Goal: Information Seeking & Learning: Learn about a topic

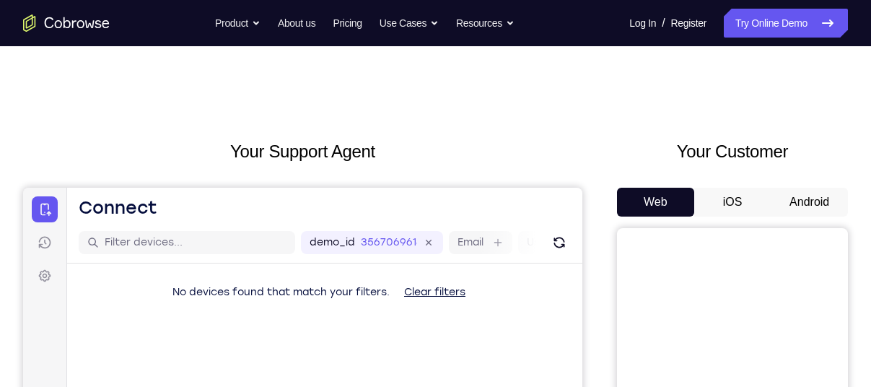
click at [823, 206] on button "Android" at bounding box center [809, 202] width 77 height 29
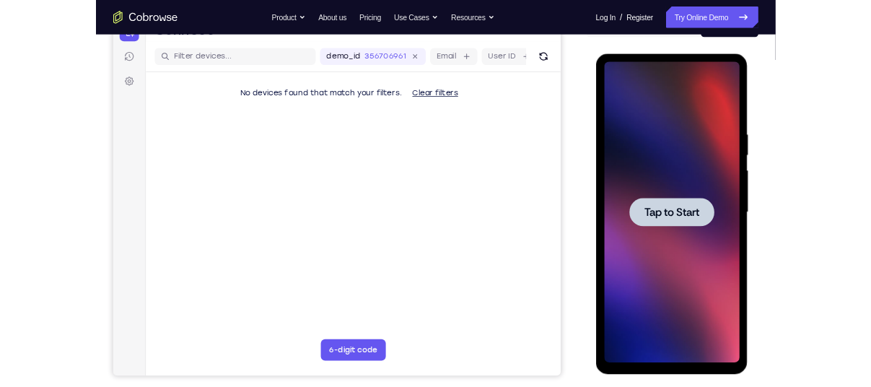
scroll to position [169, 0]
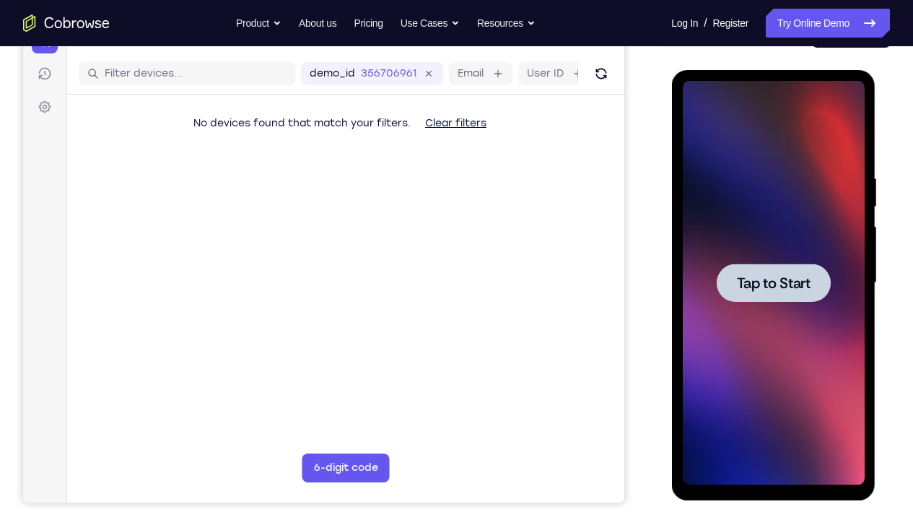
drag, startPoint x: 1442, startPoint y: 285, endPoint x: 798, endPoint y: 185, distance: 652.4
click at [798, 185] on div at bounding box center [773, 283] width 182 height 404
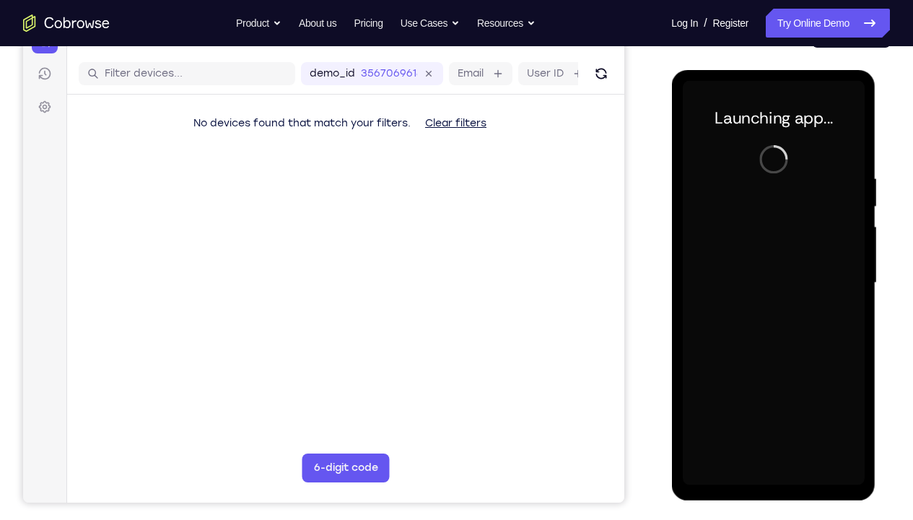
click at [775, 386] on div at bounding box center [773, 283] width 182 height 404
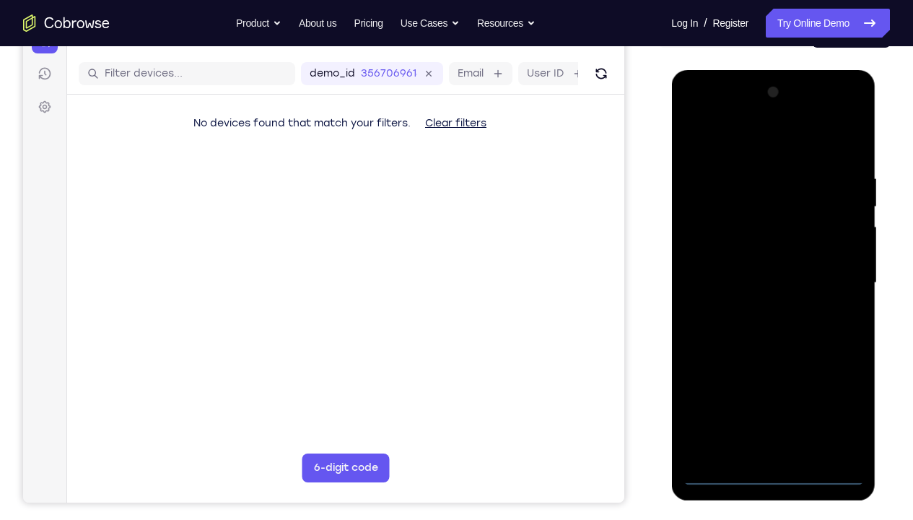
click at [775, 386] on div at bounding box center [773, 283] width 182 height 404
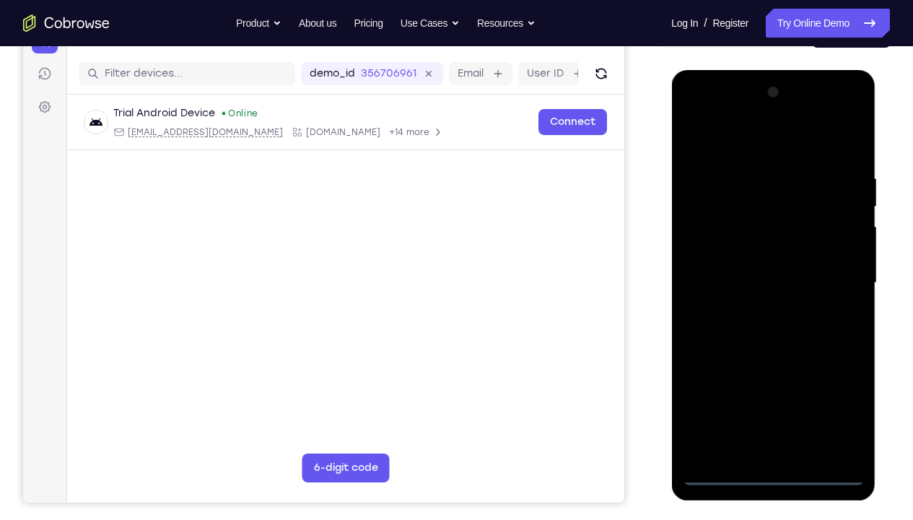
click at [841, 386] on div at bounding box center [773, 283] width 182 height 404
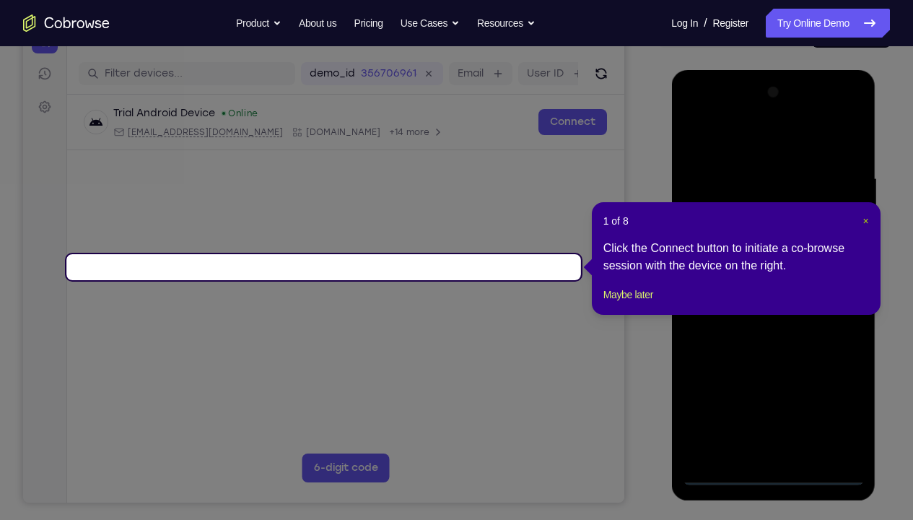
click at [865, 224] on span "×" at bounding box center [866, 221] width 6 height 12
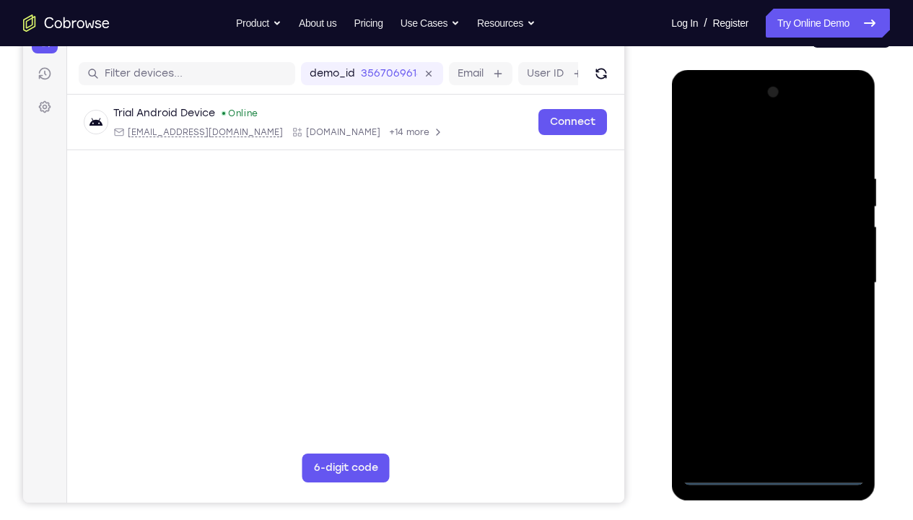
click at [736, 147] on div at bounding box center [773, 283] width 182 height 404
click at [829, 263] on div at bounding box center [773, 283] width 182 height 404
click at [751, 309] on div at bounding box center [773, 283] width 182 height 404
click at [747, 269] on div at bounding box center [773, 283] width 182 height 404
click at [747, 263] on div at bounding box center [773, 283] width 182 height 404
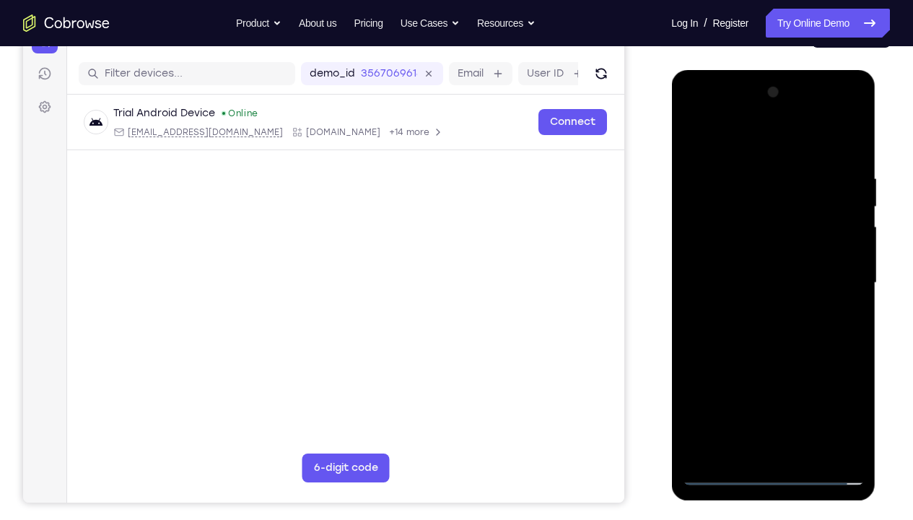
click at [757, 279] on div at bounding box center [773, 283] width 182 height 404
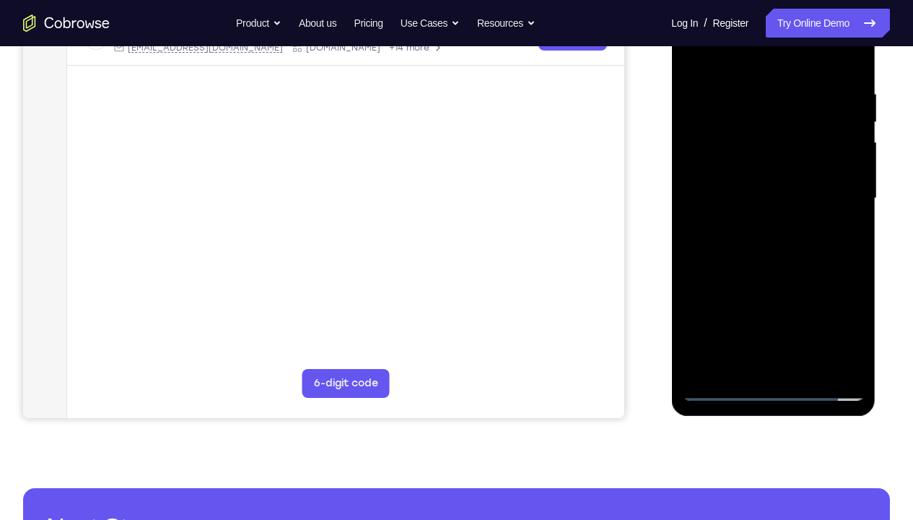
scroll to position [182, 0]
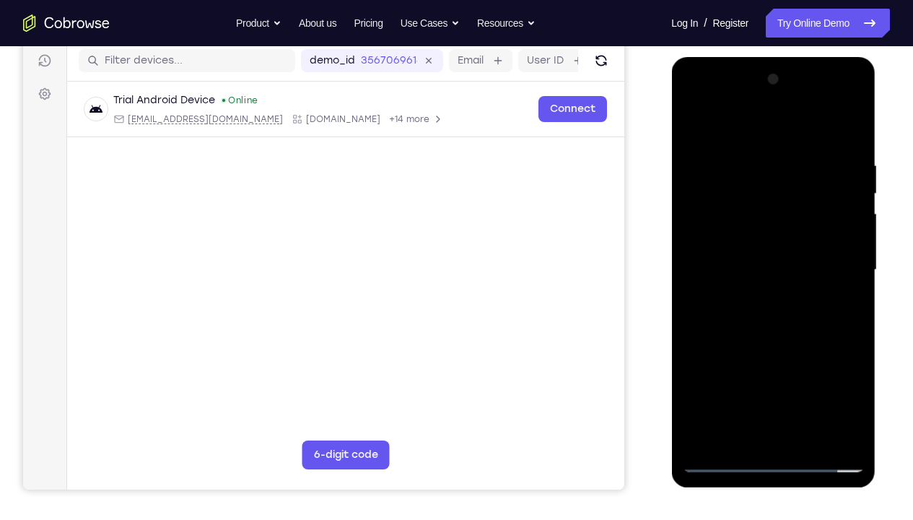
drag, startPoint x: 744, startPoint y: 128, endPoint x: 877, endPoint y: 128, distance: 133.5
click at [871, 128] on div at bounding box center [774, 273] width 206 height 433
click at [857, 141] on div at bounding box center [773, 270] width 182 height 404
click at [851, 386] on div at bounding box center [773, 270] width 182 height 404
click at [855, 386] on div at bounding box center [773, 270] width 182 height 404
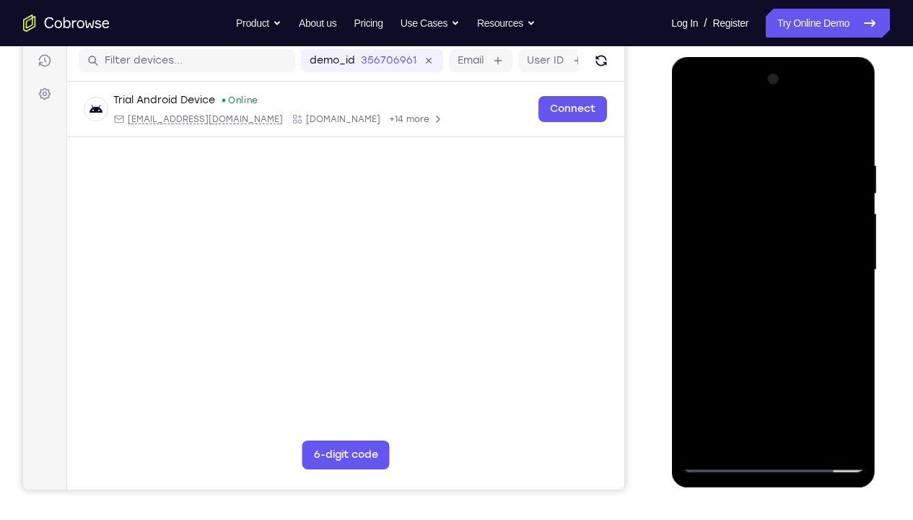
click at [853, 123] on div at bounding box center [773, 270] width 182 height 404
drag, startPoint x: 758, startPoint y: 169, endPoint x: 775, endPoint y: 348, distance: 179.8
click at [775, 348] on div at bounding box center [773, 270] width 182 height 404
click at [692, 128] on div at bounding box center [773, 270] width 182 height 404
click at [852, 386] on div at bounding box center [773, 270] width 182 height 404
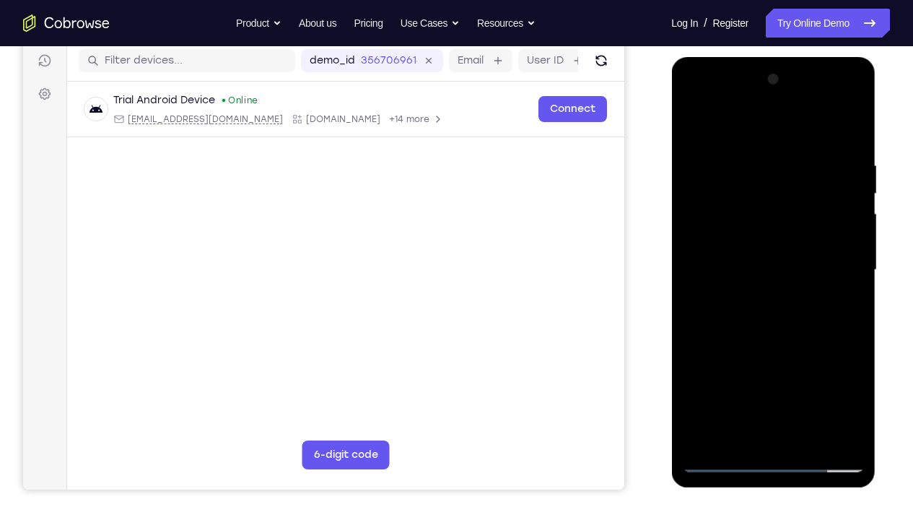
click at [756, 160] on div at bounding box center [773, 270] width 182 height 404
click at [827, 386] on div at bounding box center [773, 270] width 182 height 404
click at [829, 235] on div at bounding box center [773, 270] width 182 height 404
click at [832, 386] on div at bounding box center [773, 270] width 182 height 404
click at [843, 266] on div at bounding box center [773, 270] width 182 height 404
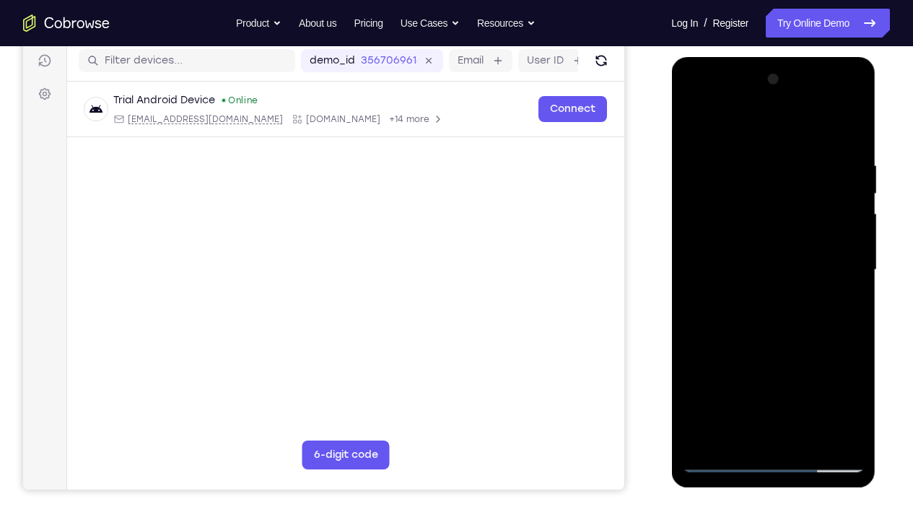
click at [829, 386] on div at bounding box center [773, 270] width 182 height 404
click at [848, 134] on div at bounding box center [773, 270] width 182 height 404
click at [840, 153] on div at bounding box center [773, 270] width 182 height 404
click at [831, 386] on div at bounding box center [773, 270] width 182 height 404
click at [845, 131] on div at bounding box center [773, 270] width 182 height 404
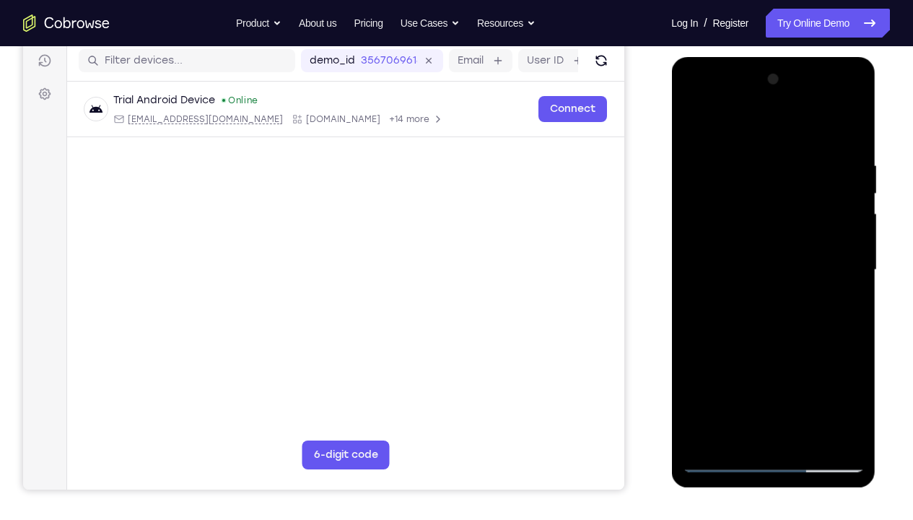
click at [809, 386] on div at bounding box center [773, 270] width 182 height 404
click at [773, 346] on div at bounding box center [773, 270] width 182 height 404
click at [754, 299] on div at bounding box center [773, 270] width 182 height 404
click at [768, 386] on div at bounding box center [773, 270] width 182 height 404
click at [693, 128] on div at bounding box center [773, 270] width 182 height 404
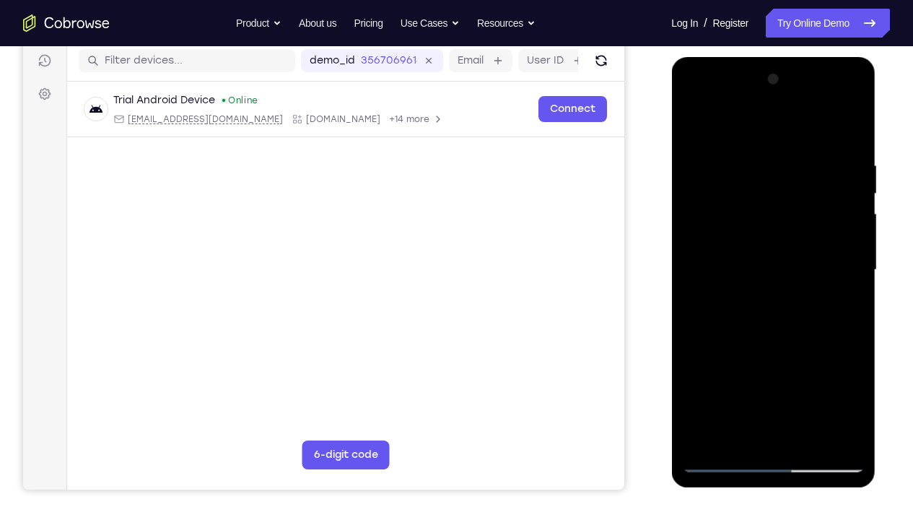
click at [762, 289] on div at bounding box center [773, 270] width 182 height 404
click at [789, 386] on div at bounding box center [773, 270] width 182 height 404
click at [815, 386] on div at bounding box center [773, 270] width 182 height 404
click at [741, 386] on div at bounding box center [773, 270] width 182 height 404
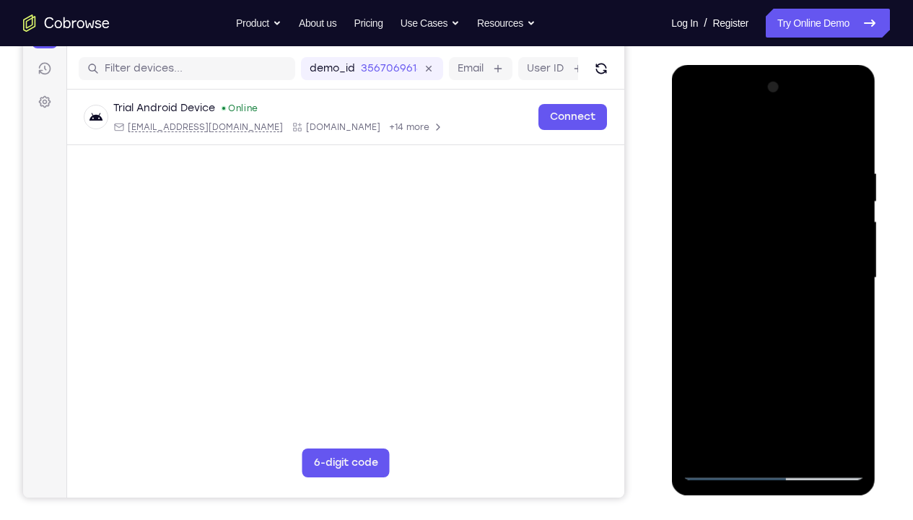
scroll to position [173, 0]
click at [753, 386] on div at bounding box center [773, 279] width 182 height 404
click at [796, 339] on div at bounding box center [773, 279] width 182 height 404
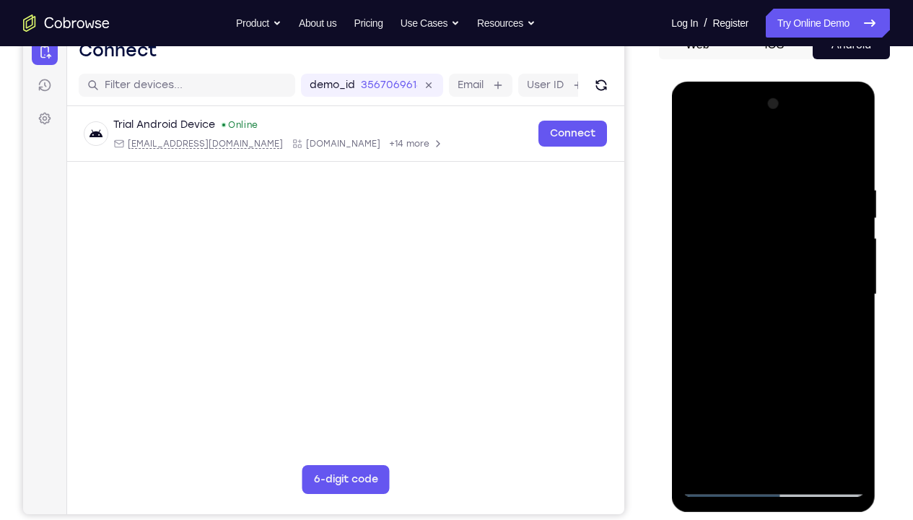
scroll to position [157, 0]
click at [736, 196] on div at bounding box center [773, 295] width 182 height 404
click at [695, 131] on div at bounding box center [773, 295] width 182 height 404
click at [797, 359] on div at bounding box center [773, 295] width 182 height 404
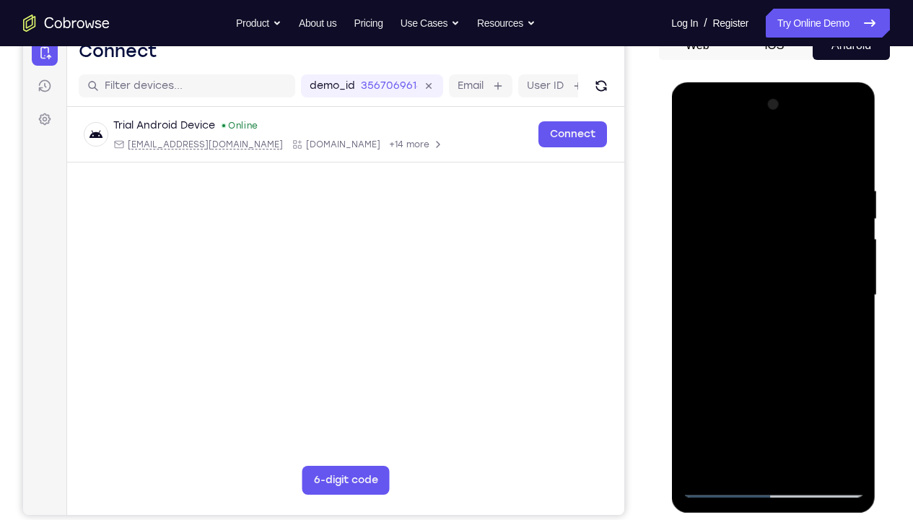
click at [728, 196] on div at bounding box center [773, 295] width 182 height 404
click at [770, 386] on div at bounding box center [773, 295] width 182 height 404
click at [854, 128] on div at bounding box center [773, 295] width 182 height 404
click at [725, 242] on div at bounding box center [773, 295] width 182 height 404
click at [829, 386] on div at bounding box center [773, 295] width 182 height 404
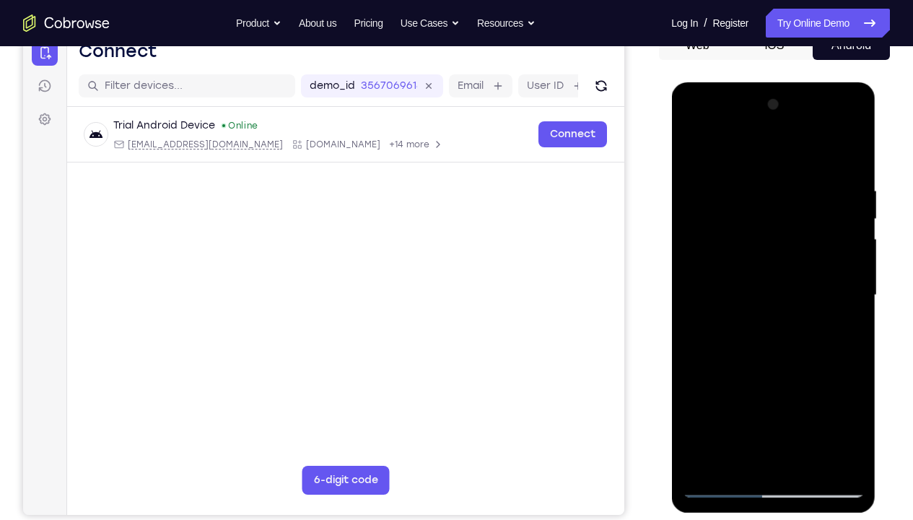
click at [695, 128] on div at bounding box center [773, 295] width 182 height 404
click at [736, 386] on div at bounding box center [773, 295] width 182 height 404
click at [773, 386] on div at bounding box center [773, 295] width 182 height 404
click at [822, 381] on div at bounding box center [773, 295] width 182 height 404
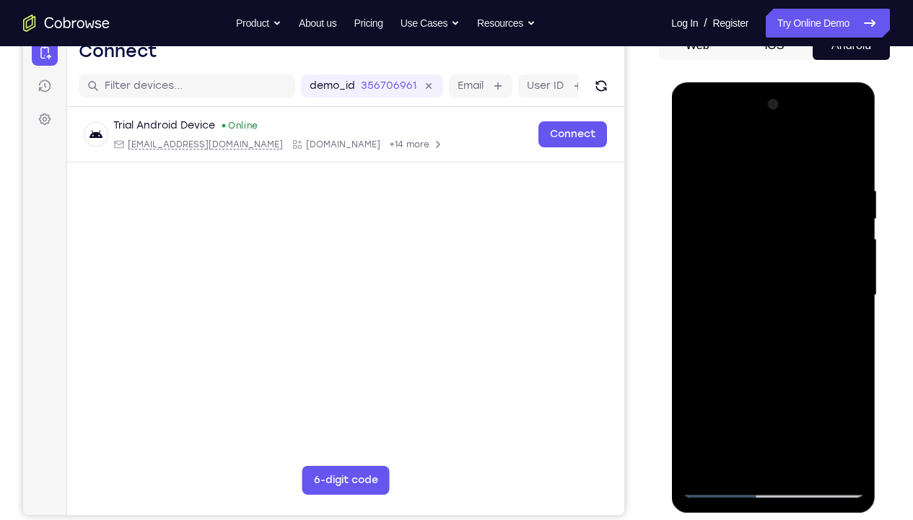
click at [740, 386] on div at bounding box center [773, 295] width 182 height 404
click at [775, 386] on div at bounding box center [773, 295] width 182 height 404
click at [744, 386] on div at bounding box center [773, 295] width 182 height 404
click at [835, 386] on div at bounding box center [773, 295] width 182 height 404
click at [798, 386] on div at bounding box center [773, 295] width 182 height 404
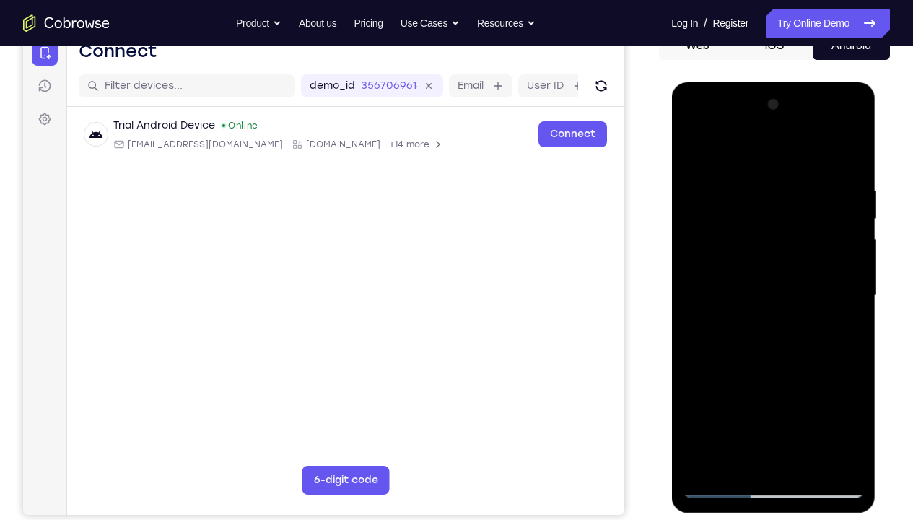
click at [768, 357] on div at bounding box center [773, 295] width 182 height 404
click at [842, 328] on div at bounding box center [773, 295] width 182 height 404
click at [694, 152] on div at bounding box center [773, 295] width 182 height 404
click at [766, 313] on div at bounding box center [773, 295] width 182 height 404
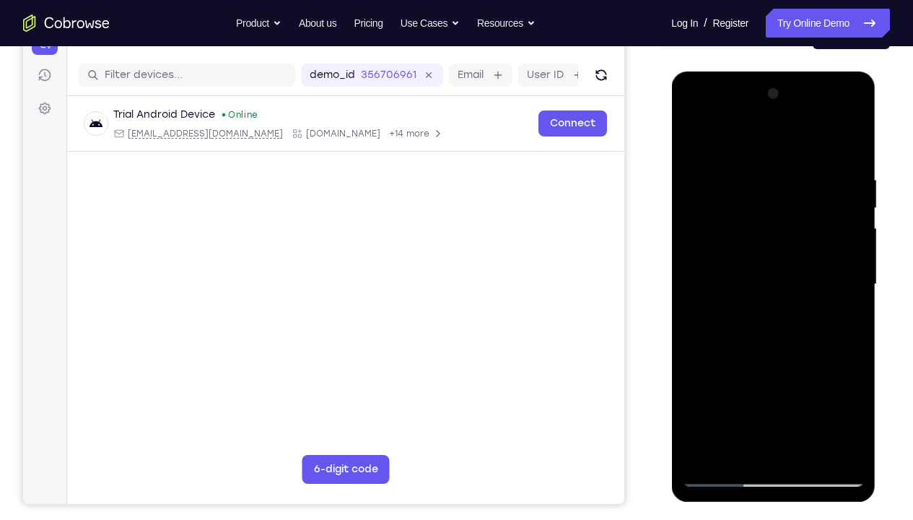
scroll to position [169, 0]
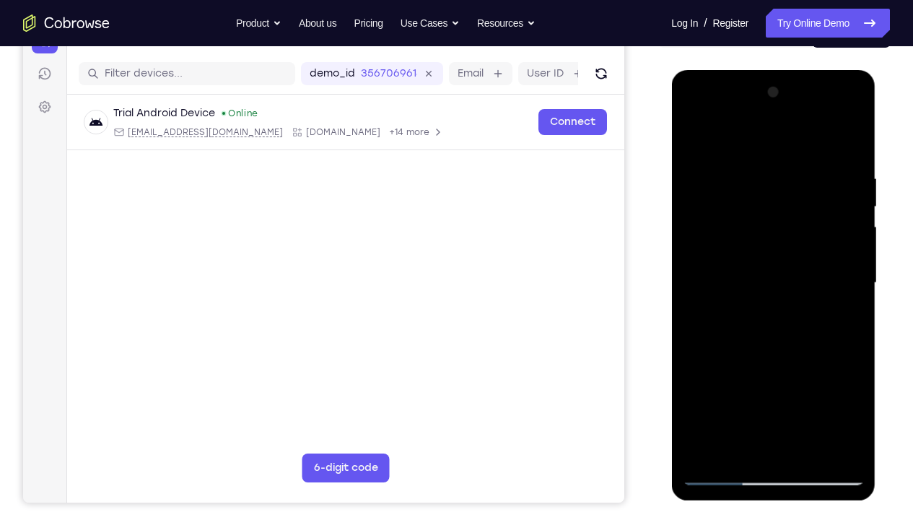
click at [749, 386] on div at bounding box center [773, 283] width 182 height 404
click at [838, 386] on div at bounding box center [773, 283] width 182 height 404
click at [808, 386] on div at bounding box center [773, 283] width 182 height 404
click at [791, 386] on div at bounding box center [773, 283] width 182 height 404
click at [789, 386] on div at bounding box center [773, 283] width 182 height 404
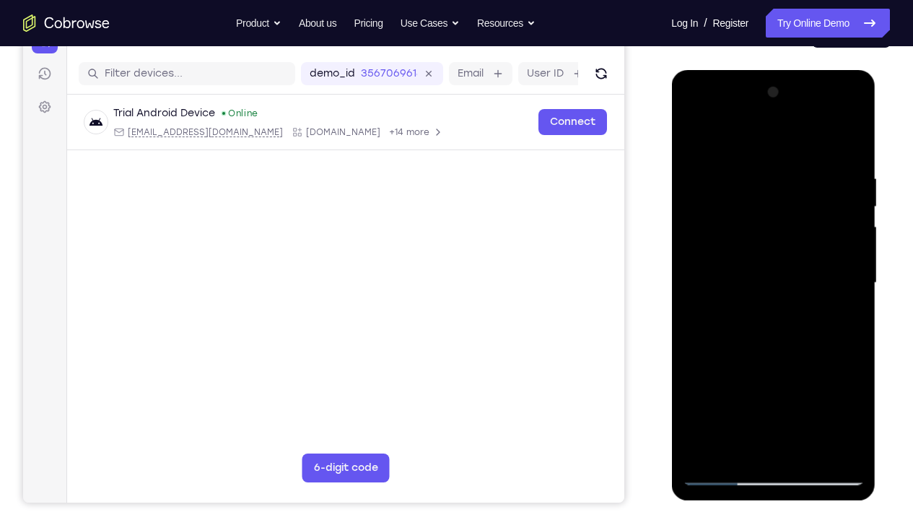
click at [705, 386] on div at bounding box center [773, 283] width 182 height 404
click at [776, 386] on div at bounding box center [773, 283] width 182 height 404
click at [761, 374] on div at bounding box center [773, 283] width 182 height 404
click at [739, 386] on div at bounding box center [773, 283] width 182 height 404
click at [788, 386] on div at bounding box center [773, 283] width 182 height 404
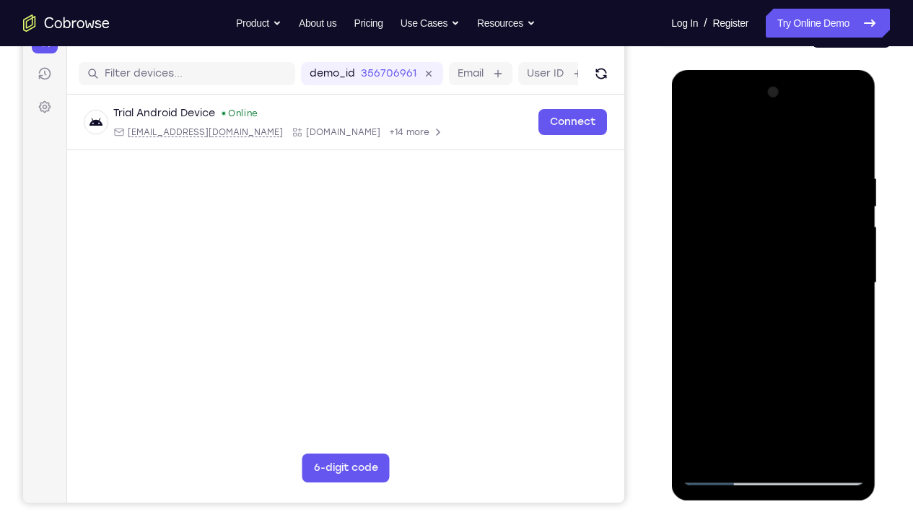
click at [775, 386] on div at bounding box center [773, 283] width 182 height 404
click at [822, 386] on div at bounding box center [773, 283] width 182 height 404
click at [803, 386] on div at bounding box center [773, 283] width 182 height 404
click at [780, 386] on div at bounding box center [773, 283] width 182 height 404
click at [741, 386] on div at bounding box center [773, 283] width 182 height 404
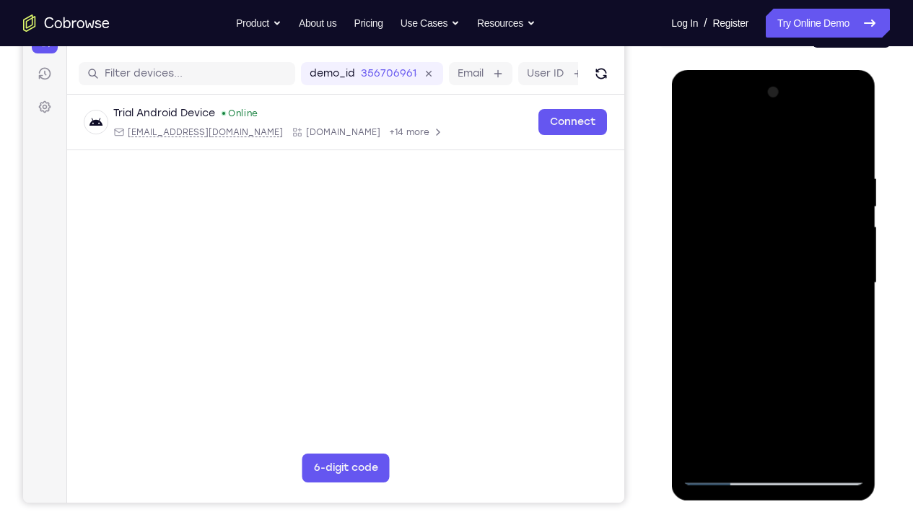
click at [785, 369] on div at bounding box center [773, 283] width 182 height 404
click at [836, 386] on div at bounding box center [773, 283] width 182 height 404
click at [806, 386] on div at bounding box center [773, 283] width 182 height 404
click at [775, 386] on div at bounding box center [773, 283] width 182 height 404
click at [759, 386] on div at bounding box center [773, 283] width 182 height 404
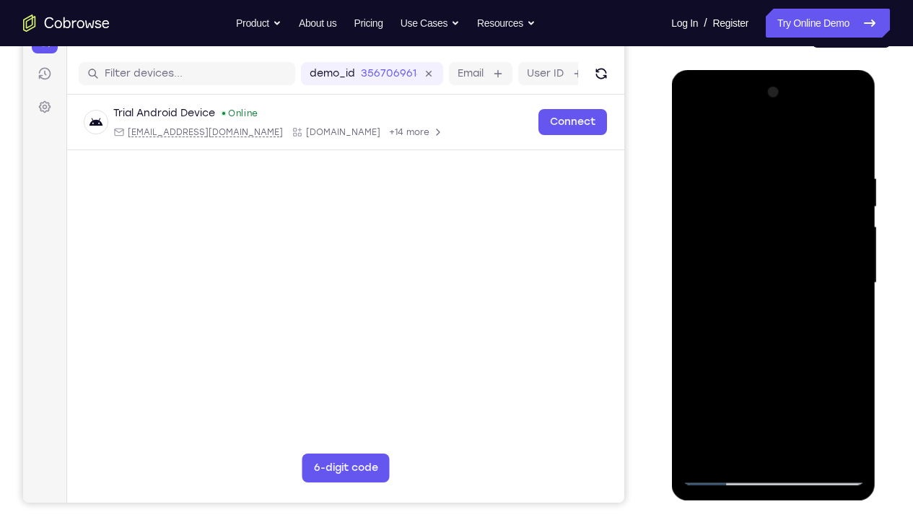
click at [777, 386] on div at bounding box center [773, 283] width 182 height 404
click at [825, 386] on div at bounding box center [773, 283] width 182 height 404
click at [788, 386] on div at bounding box center [773, 283] width 182 height 404
click at [770, 344] on div at bounding box center [773, 283] width 182 height 404
click at [724, 386] on div at bounding box center [773, 283] width 182 height 404
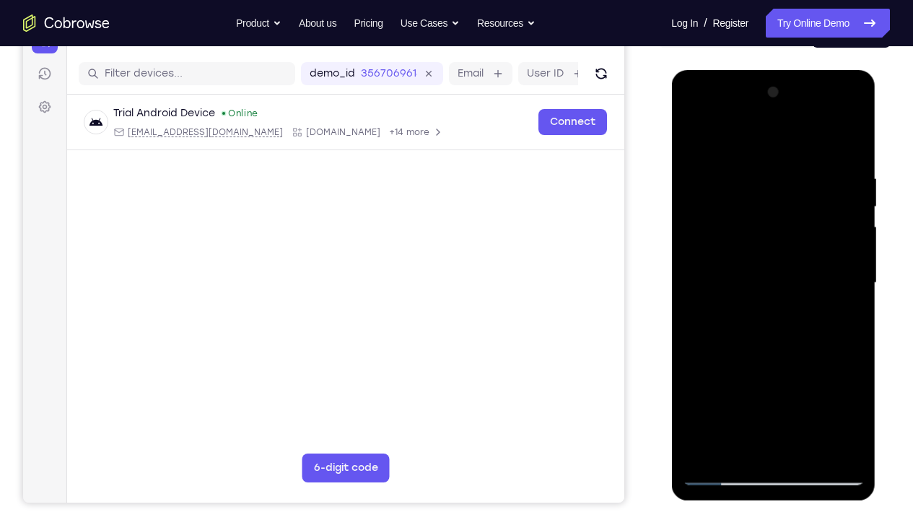
click at [787, 375] on div at bounding box center [773, 283] width 182 height 404
click at [805, 386] on div at bounding box center [773, 283] width 182 height 404
click at [860, 386] on div at bounding box center [773, 283] width 182 height 404
click at [824, 386] on div at bounding box center [773, 283] width 182 height 404
click at [783, 386] on div at bounding box center [773, 283] width 182 height 404
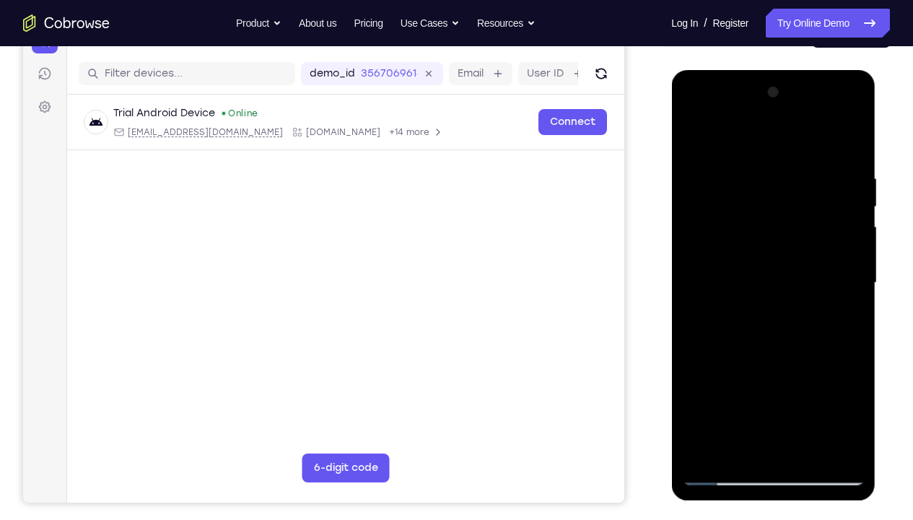
click at [820, 386] on div at bounding box center [773, 283] width 182 height 404
click at [769, 386] on div at bounding box center [773, 283] width 182 height 404
click at [835, 386] on div at bounding box center [773, 283] width 182 height 404
click at [775, 386] on div at bounding box center [773, 283] width 182 height 404
click at [822, 386] on div at bounding box center [773, 283] width 182 height 404
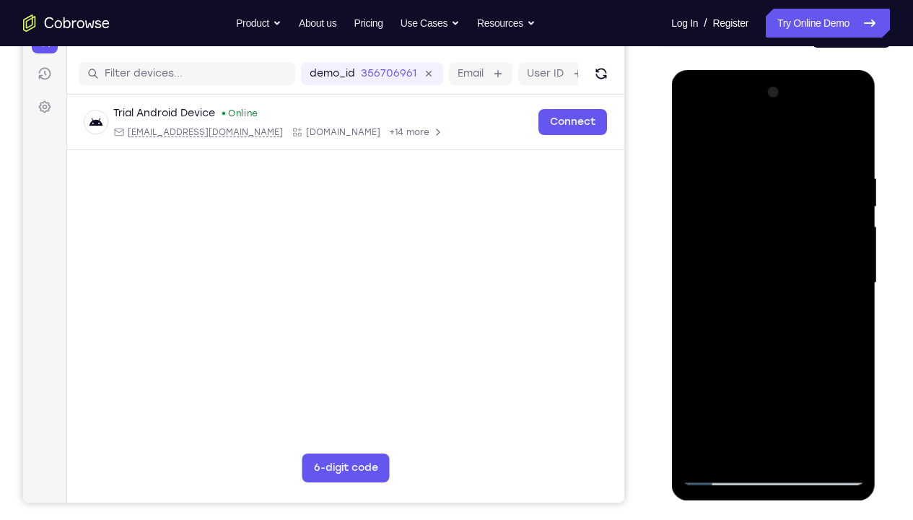
click at [776, 386] on div at bounding box center [773, 283] width 182 height 404
click at [802, 374] on div at bounding box center [773, 283] width 182 height 404
click at [788, 386] on div at bounding box center [773, 283] width 182 height 404
click at [708, 386] on div at bounding box center [773, 283] width 182 height 404
click at [770, 386] on div at bounding box center [773, 283] width 182 height 404
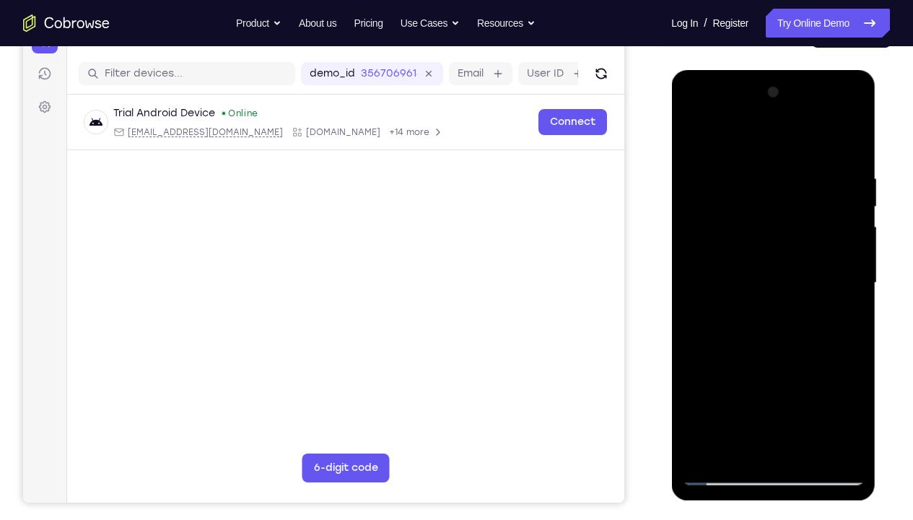
click at [756, 370] on div at bounding box center [773, 283] width 182 height 404
click at [744, 386] on div at bounding box center [773, 283] width 182 height 404
click at [839, 318] on div at bounding box center [773, 283] width 182 height 404
click at [862, 386] on div at bounding box center [773, 283] width 182 height 404
click at [692, 142] on div at bounding box center [773, 283] width 182 height 404
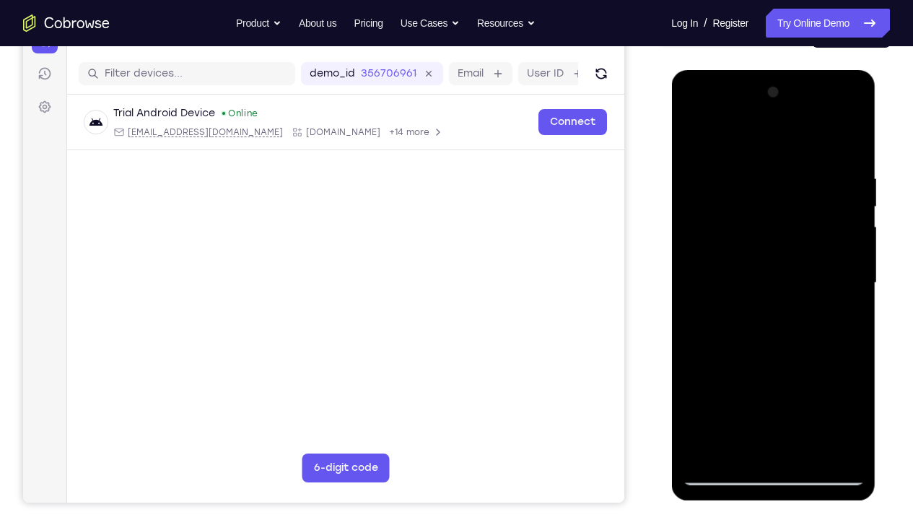
click at [692, 142] on div at bounding box center [773, 283] width 182 height 404
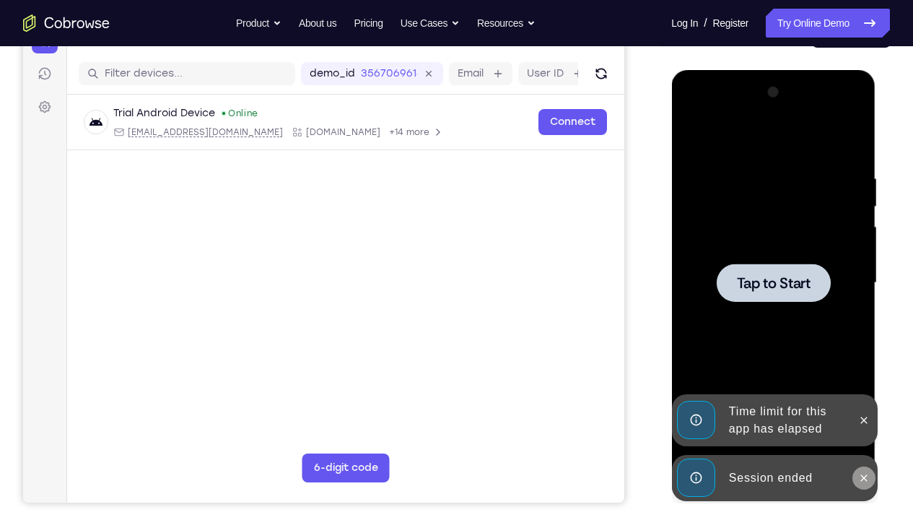
click at [867, 386] on icon at bounding box center [864, 478] width 12 height 12
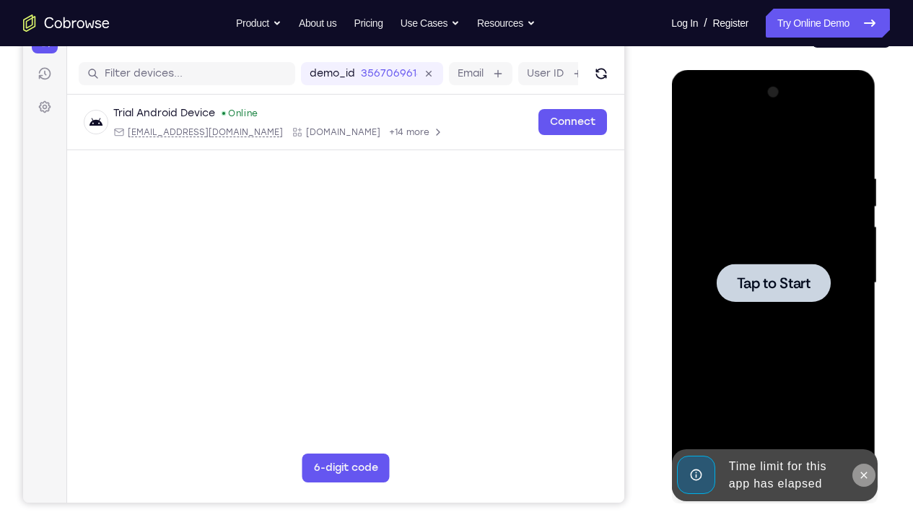
click at [862, 386] on button at bounding box center [863, 474] width 23 height 23
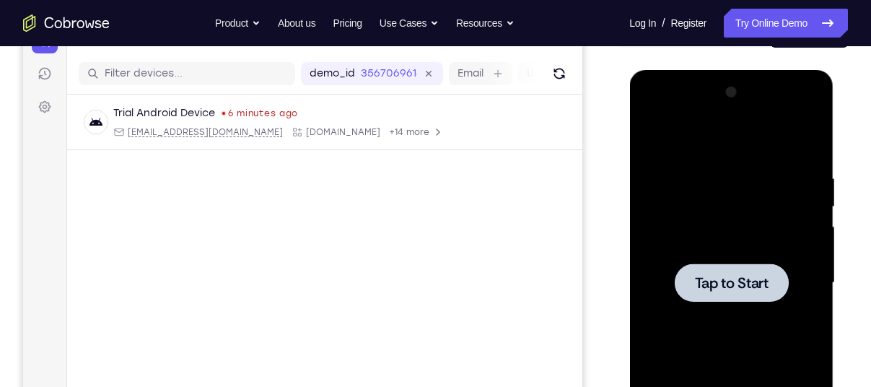
click at [688, 186] on div at bounding box center [731, 283] width 182 height 404
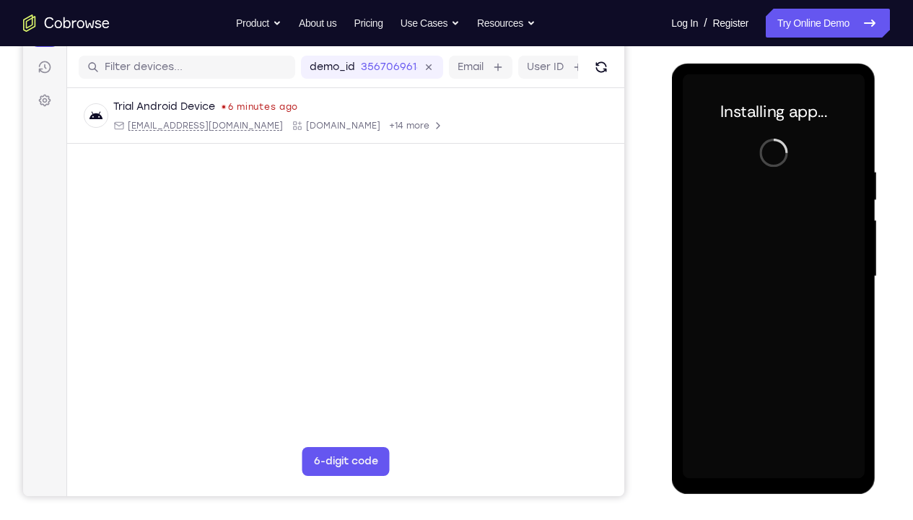
scroll to position [176, 0]
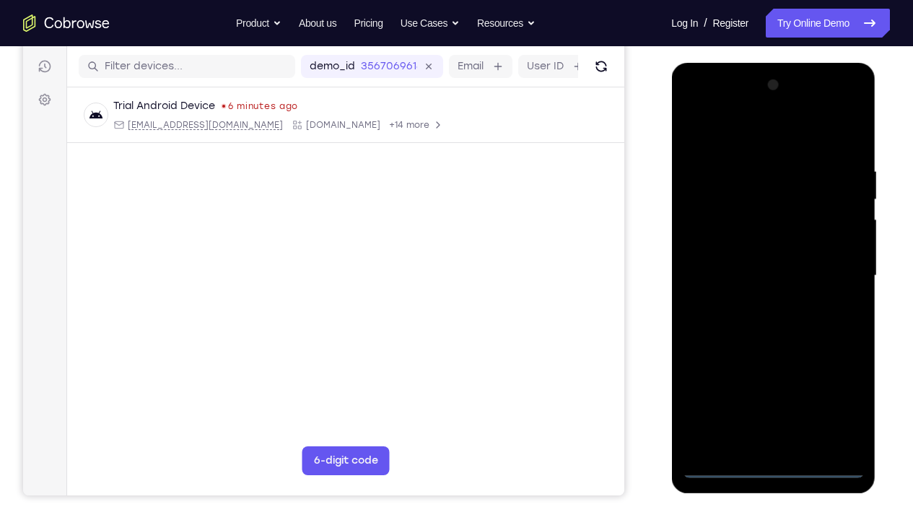
click at [771, 386] on div at bounding box center [773, 276] width 182 height 404
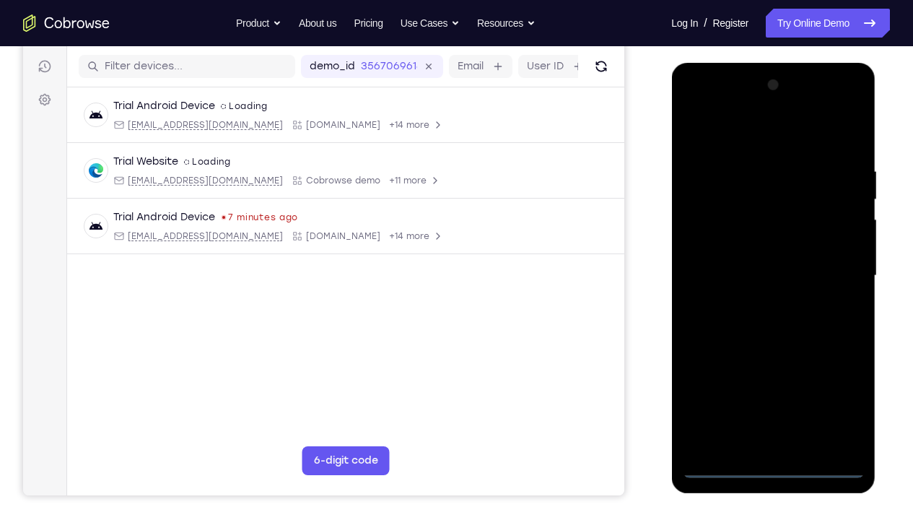
click at [844, 386] on div at bounding box center [773, 276] width 182 height 404
click at [724, 139] on div at bounding box center [773, 276] width 182 height 404
click at [831, 264] on div at bounding box center [773, 276] width 182 height 404
click at [759, 304] on div at bounding box center [773, 276] width 182 height 404
click at [730, 253] on div at bounding box center [773, 276] width 182 height 404
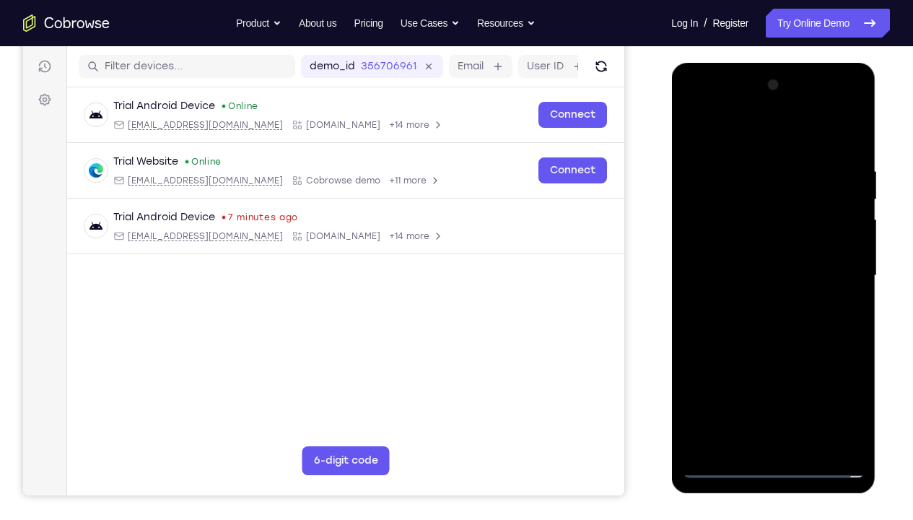
click at [730, 248] on div at bounding box center [773, 276] width 182 height 404
click at [756, 274] on div at bounding box center [773, 276] width 182 height 404
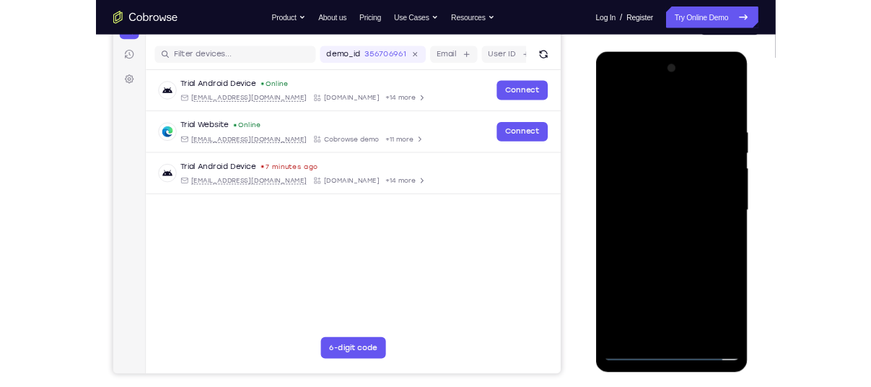
scroll to position [169, 0]
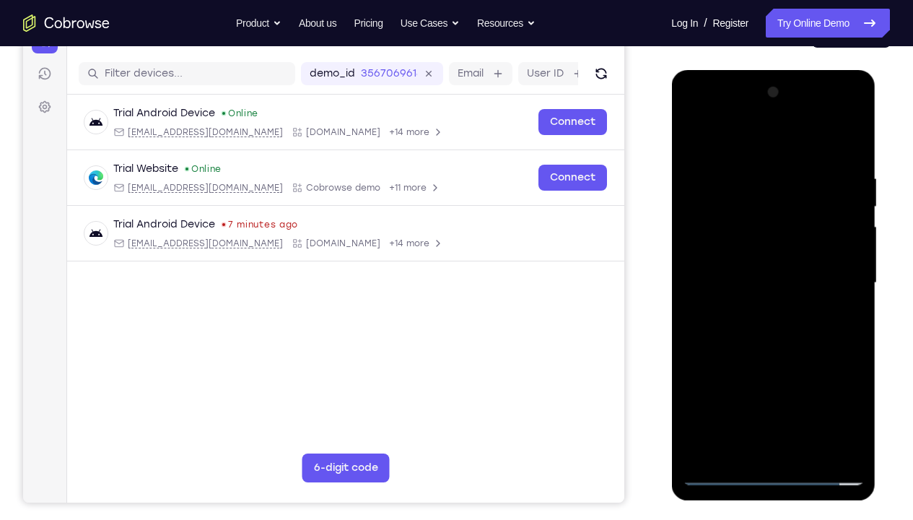
drag, startPoint x: 723, startPoint y: 140, endPoint x: 884, endPoint y: 177, distance: 165.1
click at [871, 177] on html "Online web based iOS Simulators and Android Emulators. Run iPhone, iPad, Mobile…" at bounding box center [774, 286] width 206 height 433
click at [850, 157] on div at bounding box center [773, 283] width 182 height 404
click at [855, 386] on div at bounding box center [773, 283] width 182 height 404
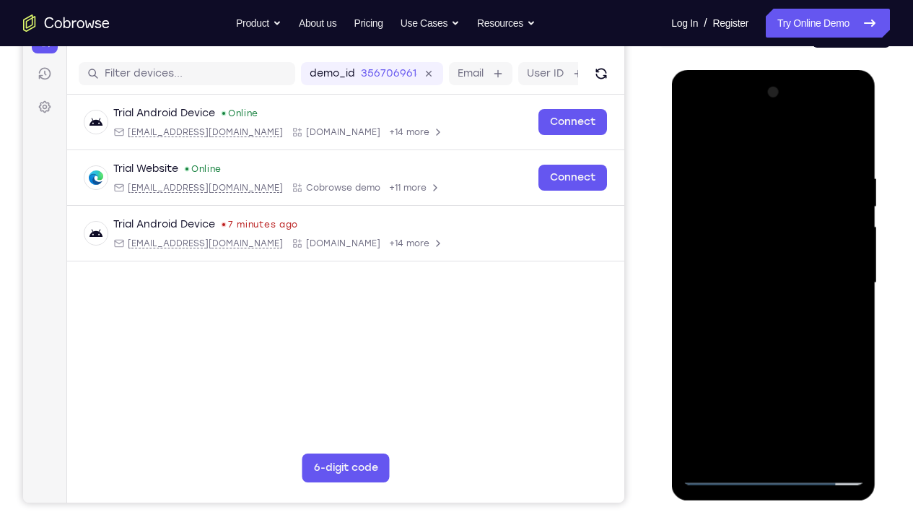
click at [744, 172] on div at bounding box center [773, 283] width 182 height 404
click at [833, 386] on div at bounding box center [773, 283] width 182 height 404
click at [832, 266] on div at bounding box center [773, 283] width 182 height 404
click at [843, 260] on div at bounding box center [773, 283] width 182 height 404
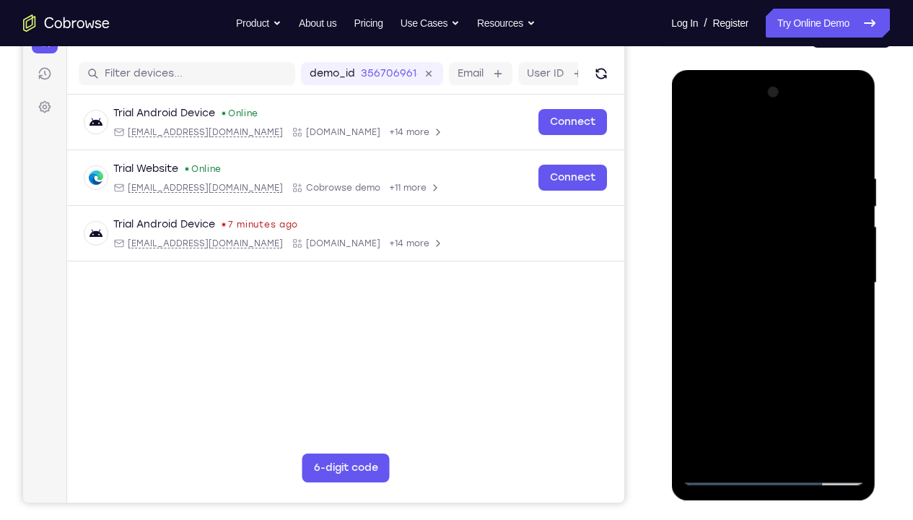
click at [843, 260] on div at bounding box center [773, 283] width 182 height 404
click at [847, 259] on div at bounding box center [773, 283] width 182 height 404
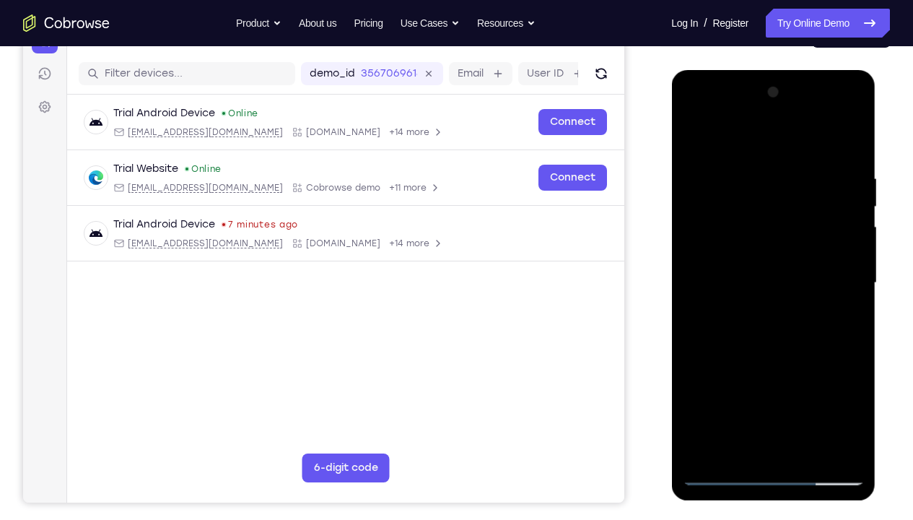
click at [799, 168] on div at bounding box center [773, 283] width 182 height 404
click at [854, 246] on div at bounding box center [773, 283] width 182 height 404
click at [840, 161] on div at bounding box center [773, 283] width 182 height 404
click at [848, 214] on div at bounding box center [773, 283] width 182 height 404
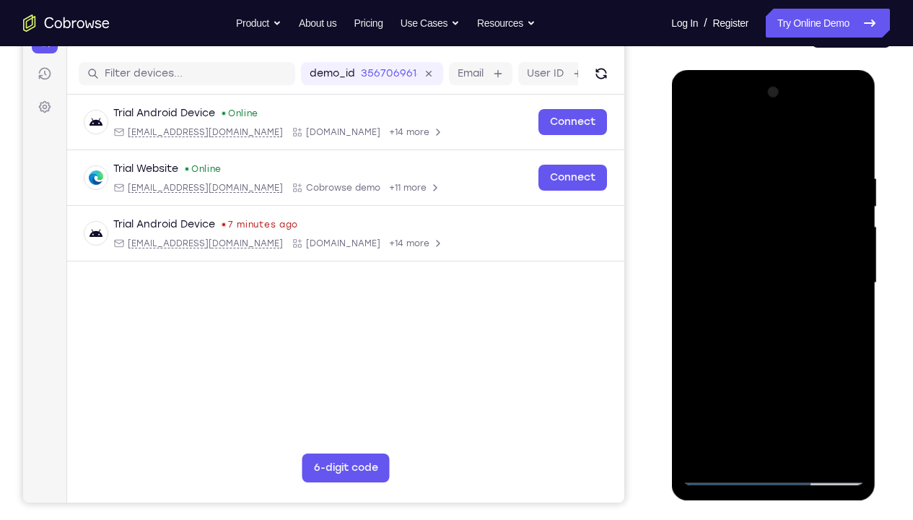
click at [848, 214] on div at bounding box center [773, 283] width 182 height 404
click at [727, 139] on div at bounding box center [773, 283] width 182 height 404
click at [761, 188] on div at bounding box center [773, 283] width 182 height 404
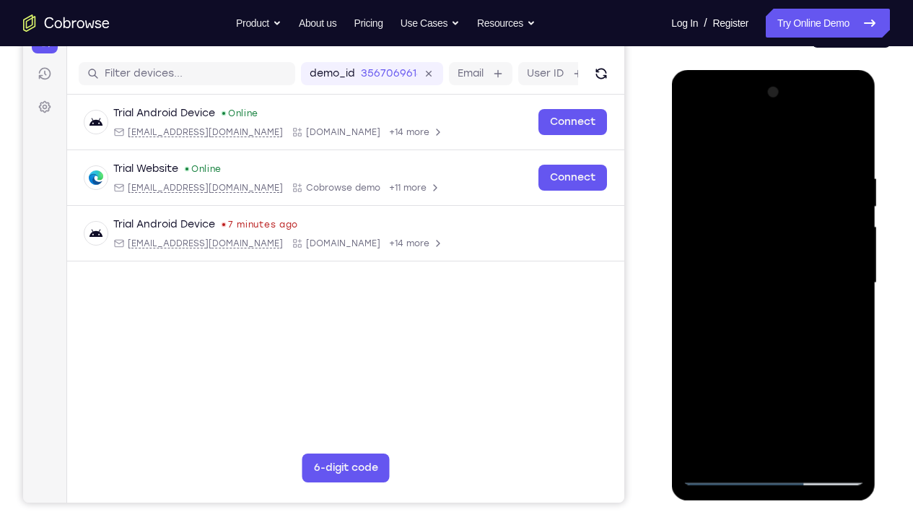
click at [710, 386] on div at bounding box center [773, 283] width 182 height 404
click at [695, 134] on div at bounding box center [773, 283] width 182 height 404
click at [843, 143] on div at bounding box center [773, 283] width 182 height 404
click at [807, 386] on div at bounding box center [773, 283] width 182 height 404
click at [777, 362] on div at bounding box center [773, 283] width 182 height 404
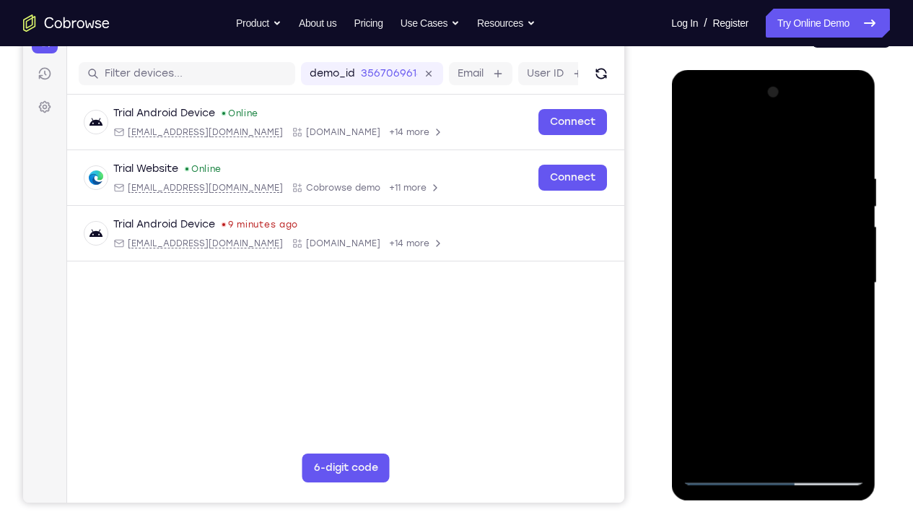
click at [855, 206] on div at bounding box center [773, 283] width 182 height 404
click at [738, 274] on div at bounding box center [773, 283] width 182 height 404
click at [853, 386] on div at bounding box center [773, 283] width 182 height 404
click at [738, 386] on div at bounding box center [773, 283] width 182 height 404
click at [814, 367] on div at bounding box center [773, 283] width 182 height 404
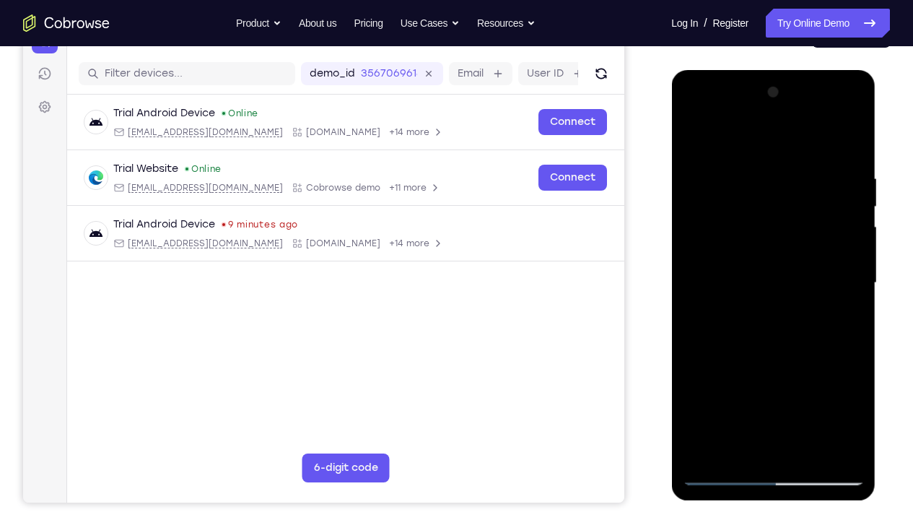
click at [789, 302] on div at bounding box center [773, 283] width 182 height 404
click at [766, 308] on div at bounding box center [773, 283] width 182 height 404
click at [768, 305] on div at bounding box center [773, 283] width 182 height 404
click at [694, 141] on div at bounding box center [773, 283] width 182 height 404
click at [761, 302] on div at bounding box center [773, 283] width 182 height 404
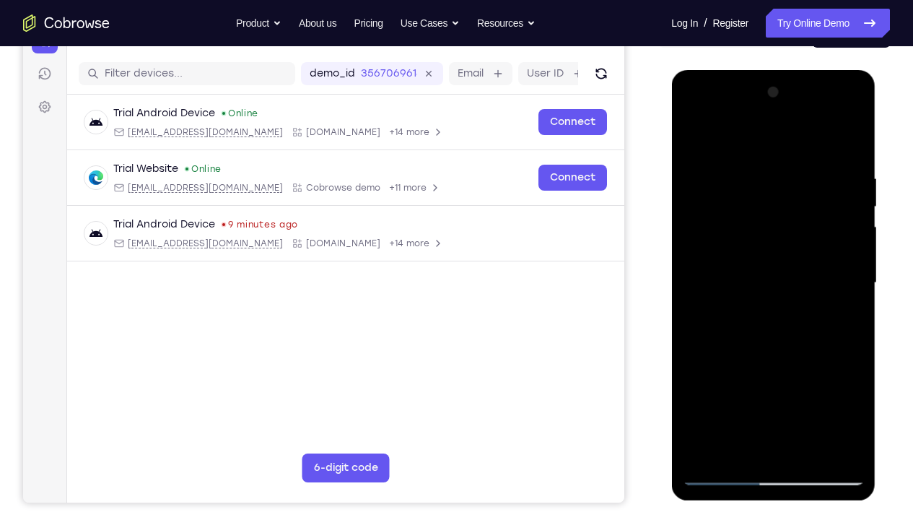
click at [697, 141] on div at bounding box center [773, 283] width 182 height 404
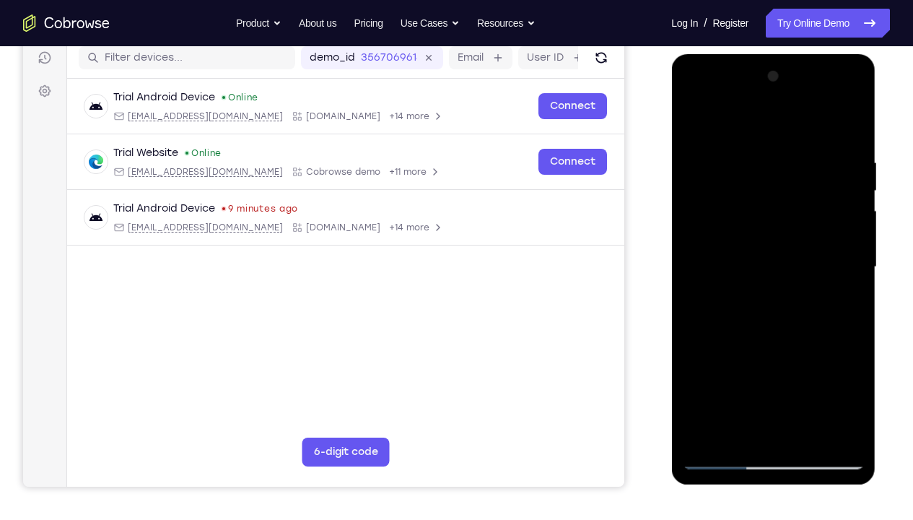
scroll to position [184, 0]
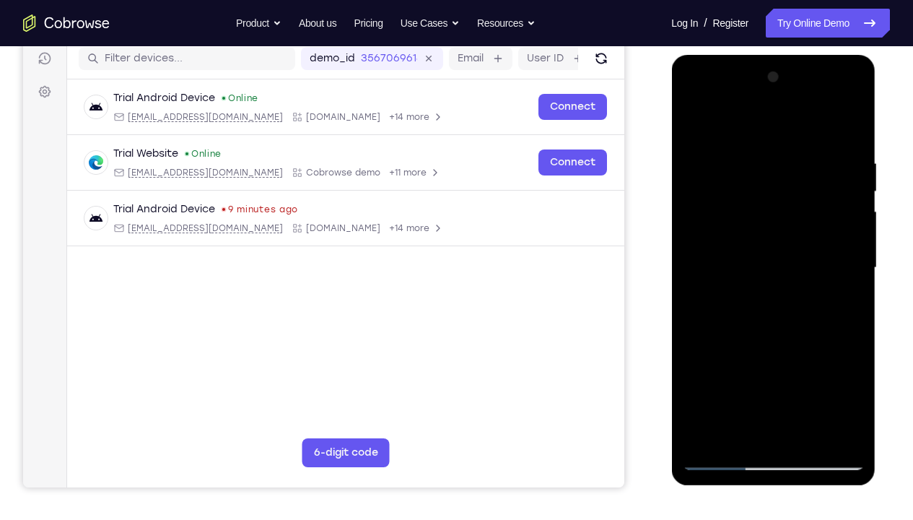
click at [698, 123] on div at bounding box center [773, 268] width 182 height 404
click at [854, 55] on div at bounding box center [773, 55] width 204 height 0
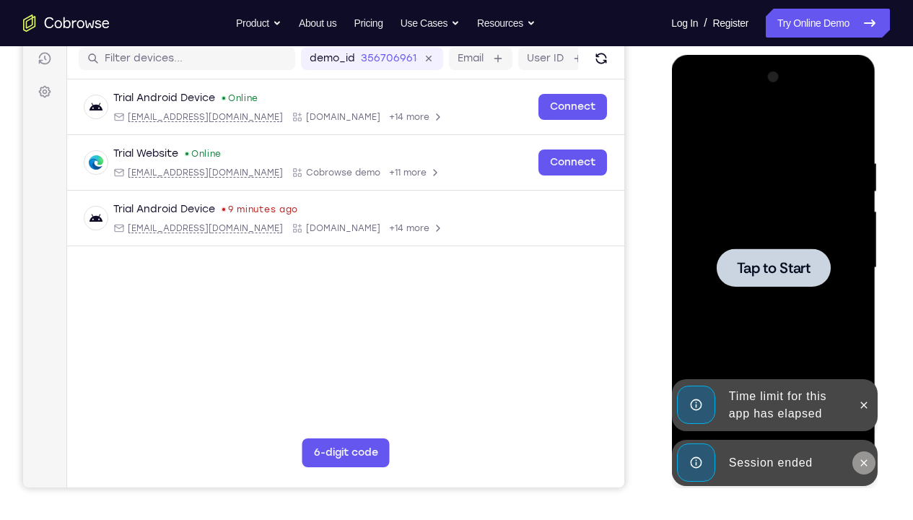
click at [865, 386] on icon at bounding box center [863, 462] width 6 height 6
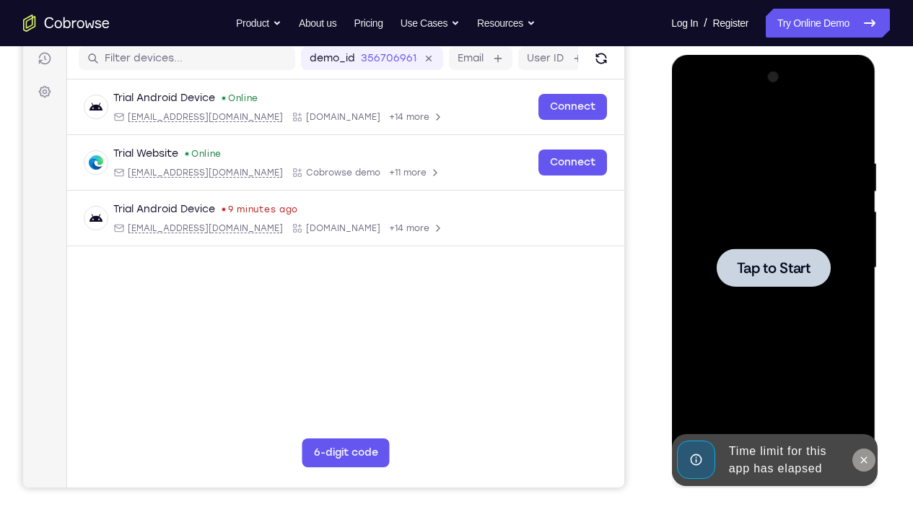
click at [863, 386] on icon at bounding box center [864, 460] width 12 height 12
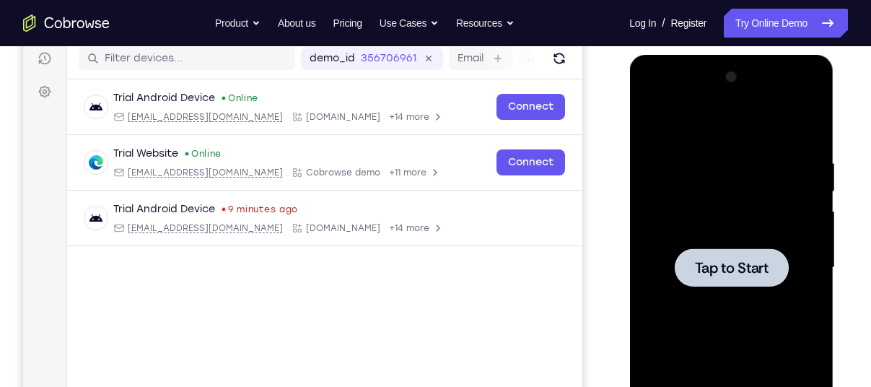
click at [681, 150] on div at bounding box center [731, 268] width 182 height 404
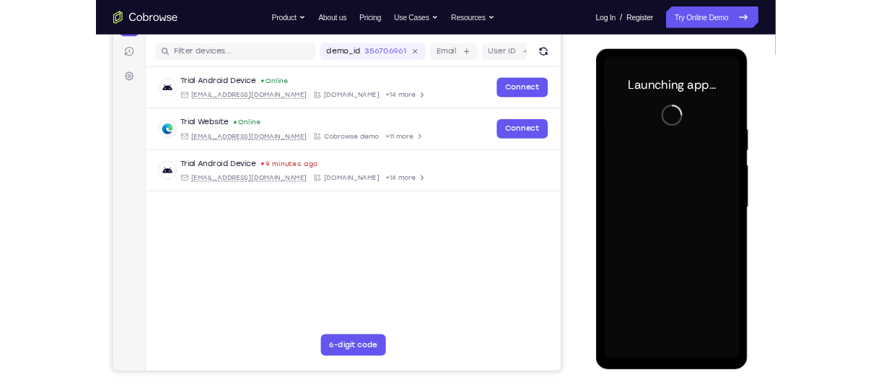
scroll to position [173, 0]
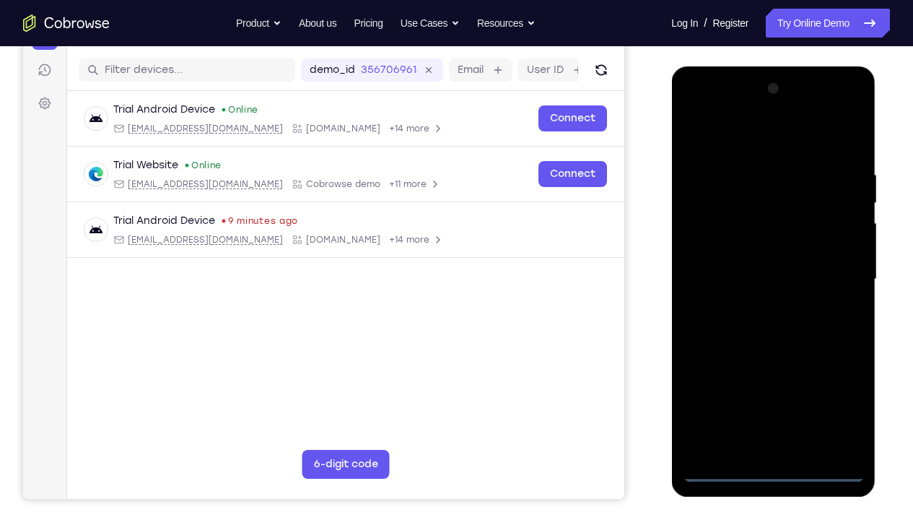
click at [772, 386] on div at bounding box center [773, 279] width 182 height 404
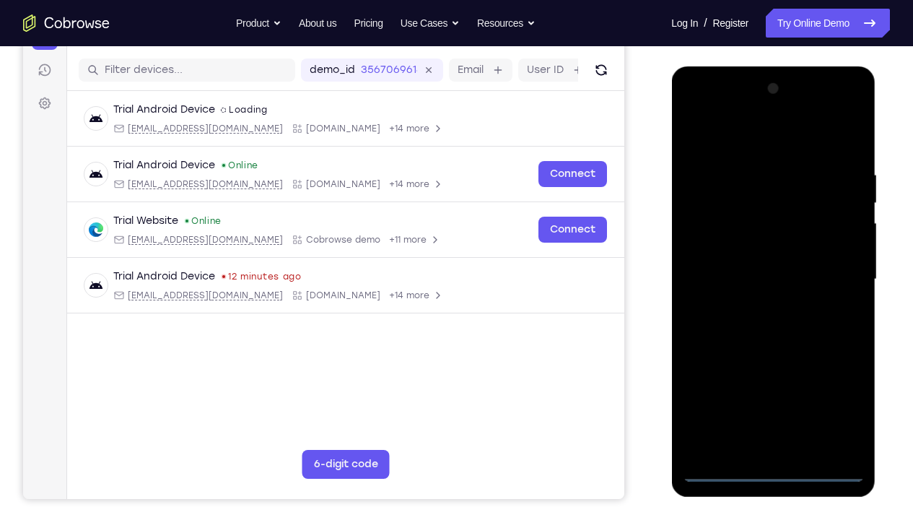
click at [842, 386] on div at bounding box center [773, 279] width 182 height 404
click at [715, 139] on div at bounding box center [773, 279] width 182 height 404
click at [707, 234] on div at bounding box center [773, 279] width 182 height 404
click at [751, 284] on div at bounding box center [773, 279] width 182 height 404
click at [751, 276] on div at bounding box center [773, 279] width 182 height 404
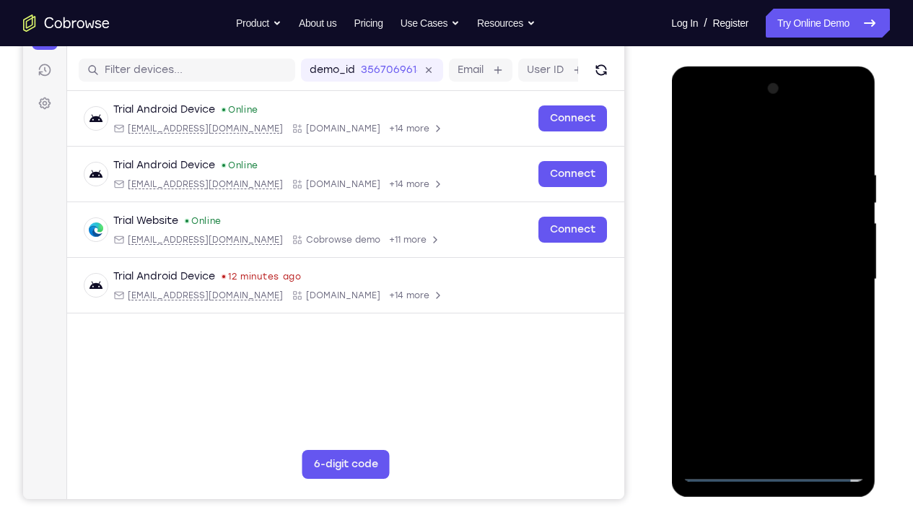
click at [751, 276] on div at bounding box center [773, 279] width 182 height 404
click at [762, 297] on div at bounding box center [773, 279] width 182 height 404
drag, startPoint x: 777, startPoint y: 389, endPoint x: 779, endPoint y: 346, distance: 43.4
click at [779, 346] on div at bounding box center [773, 279] width 182 height 404
click at [773, 386] on div at bounding box center [773, 279] width 182 height 404
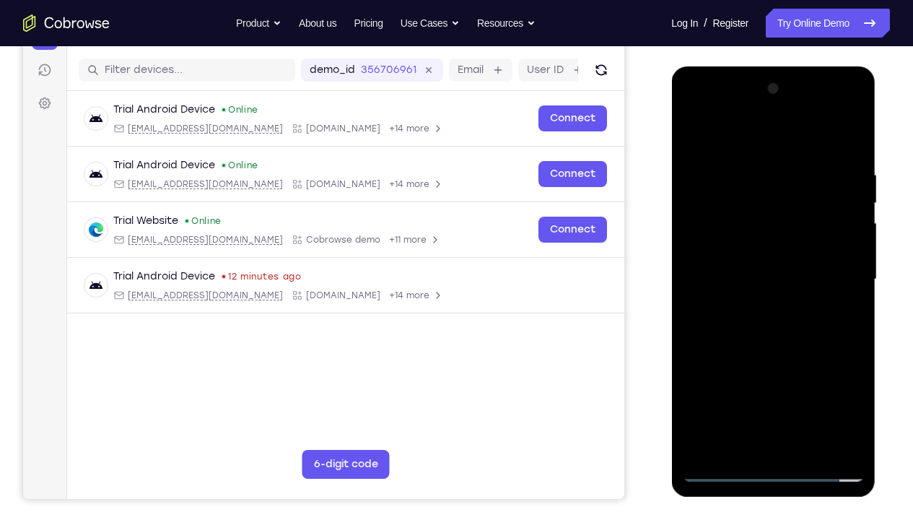
drag, startPoint x: 723, startPoint y: 136, endPoint x: 868, endPoint y: 144, distance: 146.0
click at [868, 144] on div at bounding box center [773, 281] width 204 height 430
click at [724, 148] on div at bounding box center [773, 279] width 182 height 404
click at [850, 131] on div at bounding box center [773, 279] width 182 height 404
click at [731, 246] on div at bounding box center [773, 279] width 182 height 404
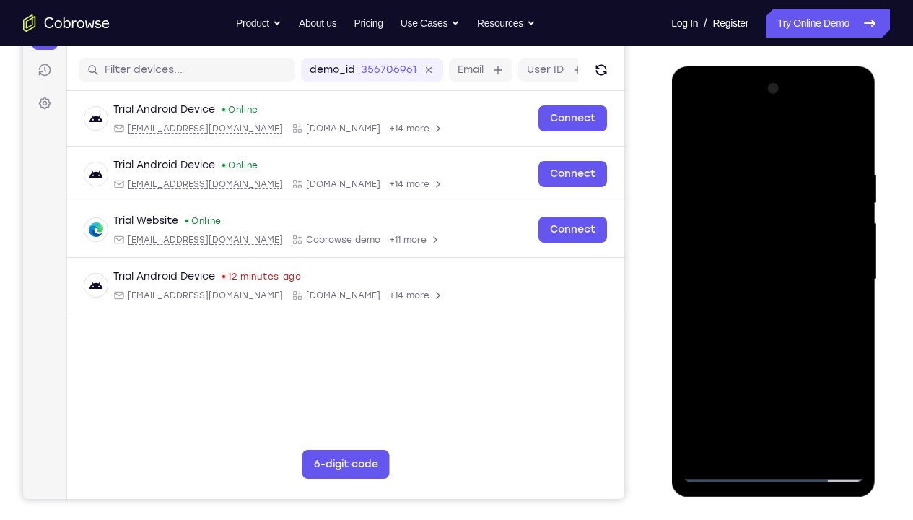
click at [691, 143] on div at bounding box center [773, 279] width 182 height 404
click at [822, 151] on div at bounding box center [773, 279] width 182 height 404
click at [795, 245] on div at bounding box center [773, 279] width 182 height 404
click at [793, 339] on div at bounding box center [773, 279] width 182 height 404
click at [846, 139] on div at bounding box center [773, 279] width 182 height 404
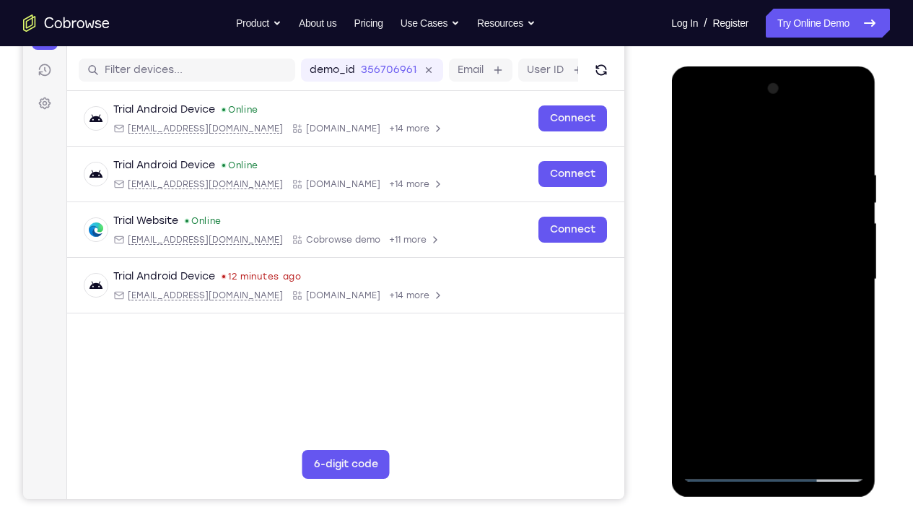
click at [777, 222] on div at bounding box center [773, 279] width 182 height 404
click at [691, 144] on div at bounding box center [773, 279] width 182 height 404
drag, startPoint x: 773, startPoint y: 362, endPoint x: 775, endPoint y: 282, distance: 79.4
click at [775, 282] on div at bounding box center [773, 279] width 182 height 404
drag, startPoint x: 774, startPoint y: 362, endPoint x: 780, endPoint y: 334, distance: 28.7
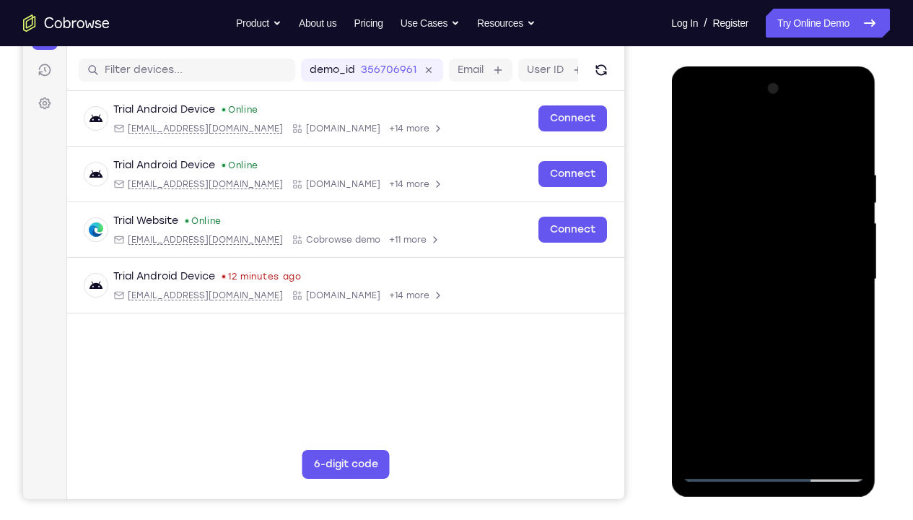
click at [780, 334] on div at bounding box center [773, 279] width 182 height 404
drag, startPoint x: 786, startPoint y: 298, endPoint x: 783, endPoint y: 374, distance: 75.9
click at [783, 374] on div at bounding box center [773, 279] width 182 height 404
click at [851, 159] on div at bounding box center [773, 279] width 182 height 404
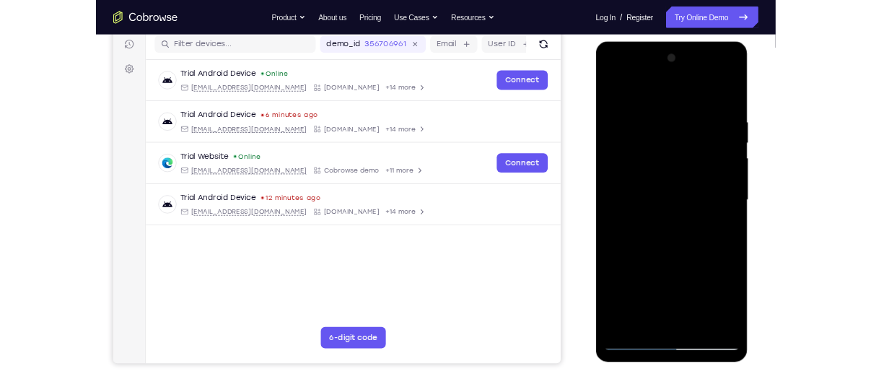
scroll to position [183, 0]
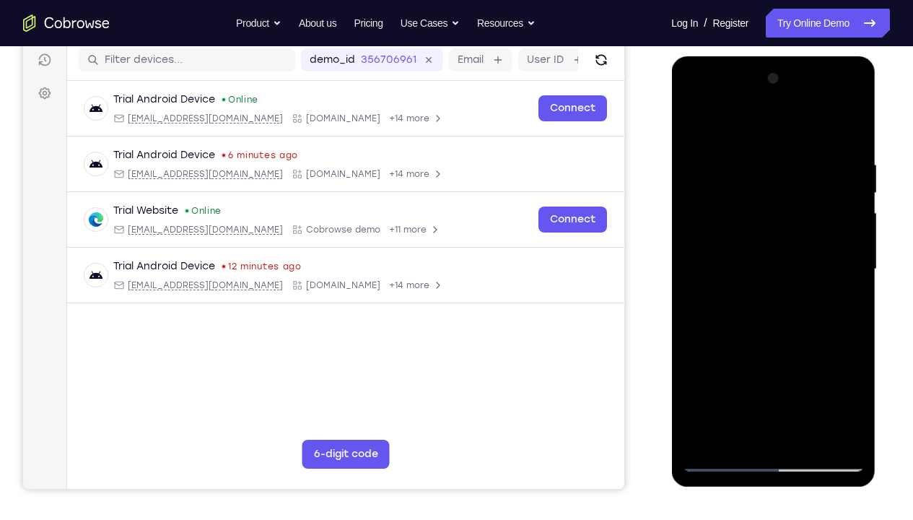
drag, startPoint x: 769, startPoint y: 284, endPoint x: 767, endPoint y: 248, distance: 36.2
click at [767, 248] on div at bounding box center [773, 269] width 182 height 404
click at [851, 127] on div at bounding box center [773, 269] width 182 height 404
click at [853, 121] on div at bounding box center [773, 269] width 182 height 404
click at [765, 226] on div at bounding box center [773, 269] width 182 height 404
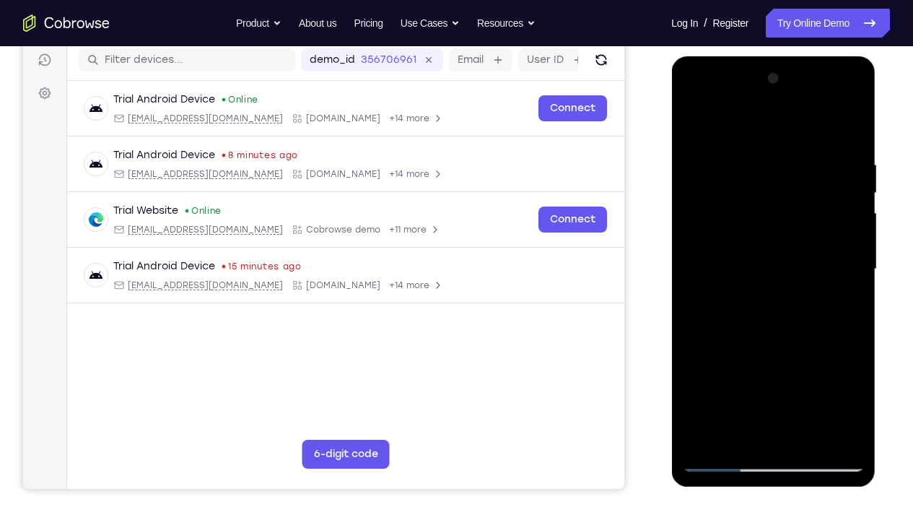
click at [734, 159] on div at bounding box center [773, 269] width 182 height 404
click at [690, 132] on div at bounding box center [773, 269] width 182 height 404
click at [714, 204] on div at bounding box center [773, 269] width 182 height 404
